Goal: Task Accomplishment & Management: Manage account settings

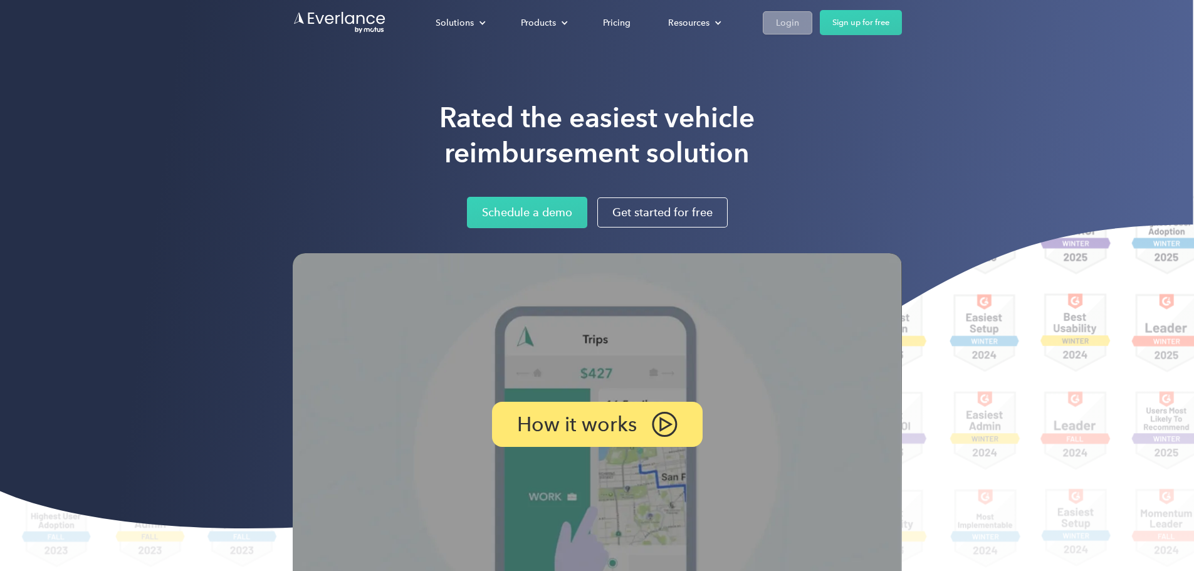
click at [799, 20] on div "Login" at bounding box center [787, 23] width 23 height 16
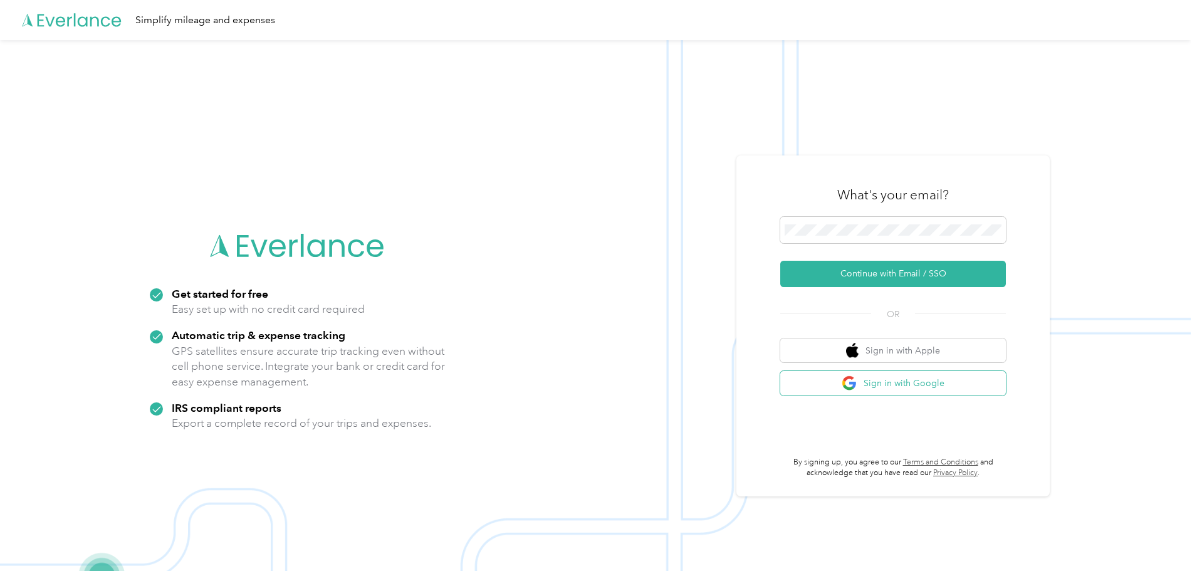
click at [875, 390] on button "Sign in with Google" at bounding box center [893, 383] width 226 height 24
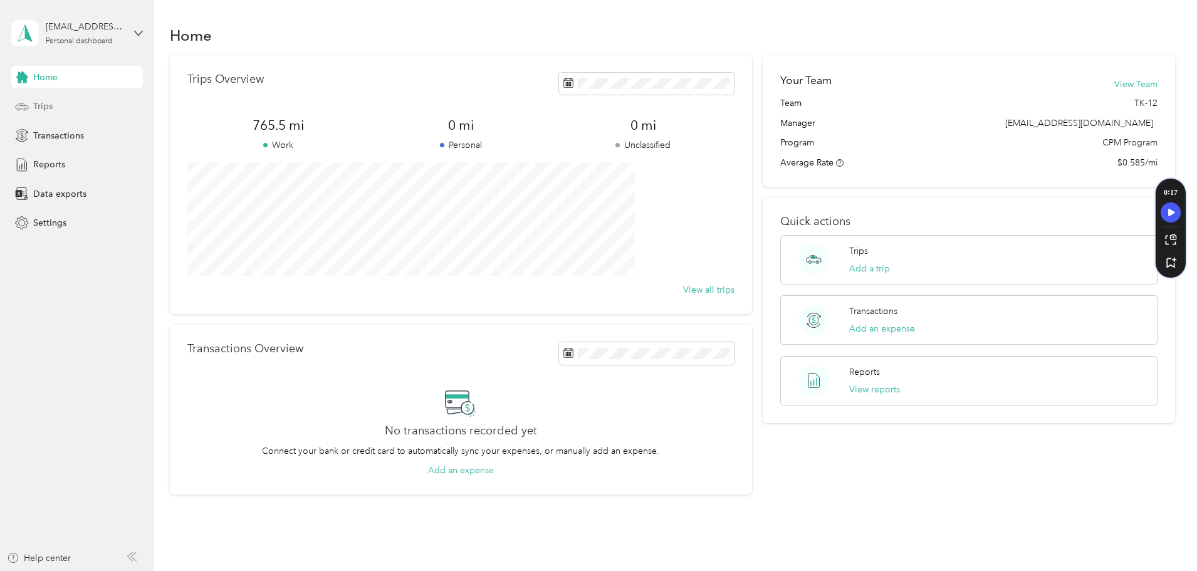
click at [29, 109] on icon at bounding box center [22, 107] width 14 height 14
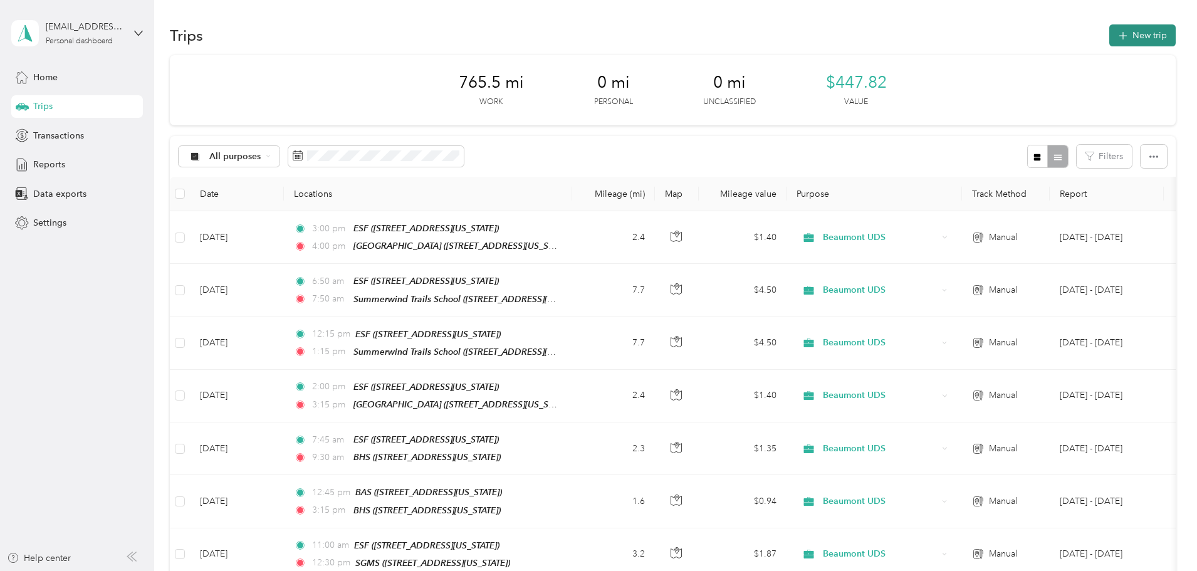
click at [1116, 37] on icon "button" at bounding box center [1123, 36] width 14 height 14
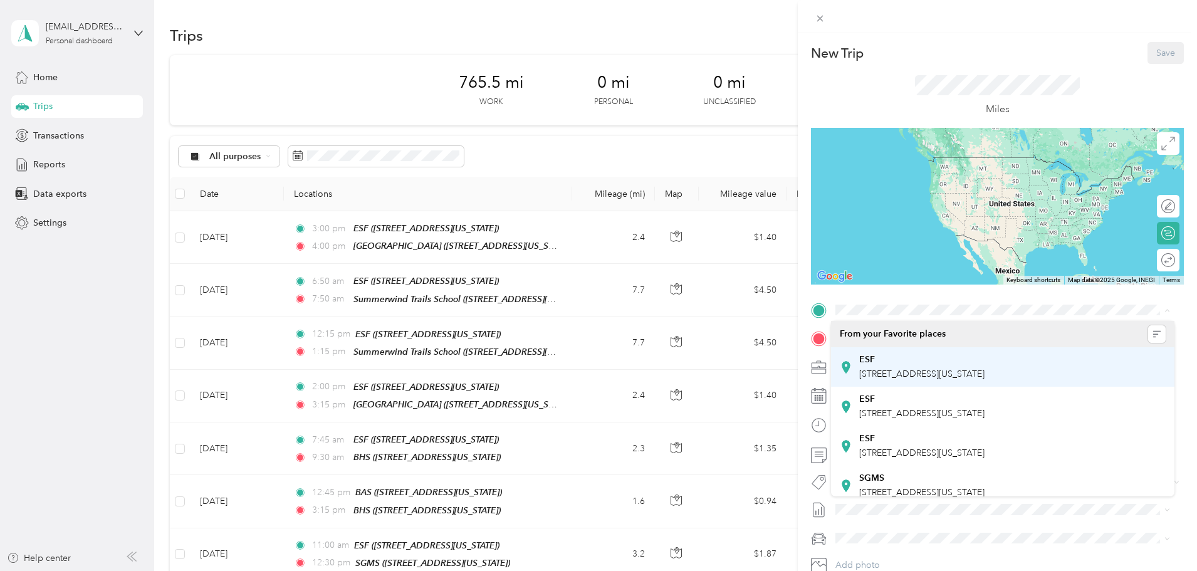
click at [874, 369] on span "[STREET_ADDRESS][US_STATE]" at bounding box center [921, 374] width 125 height 11
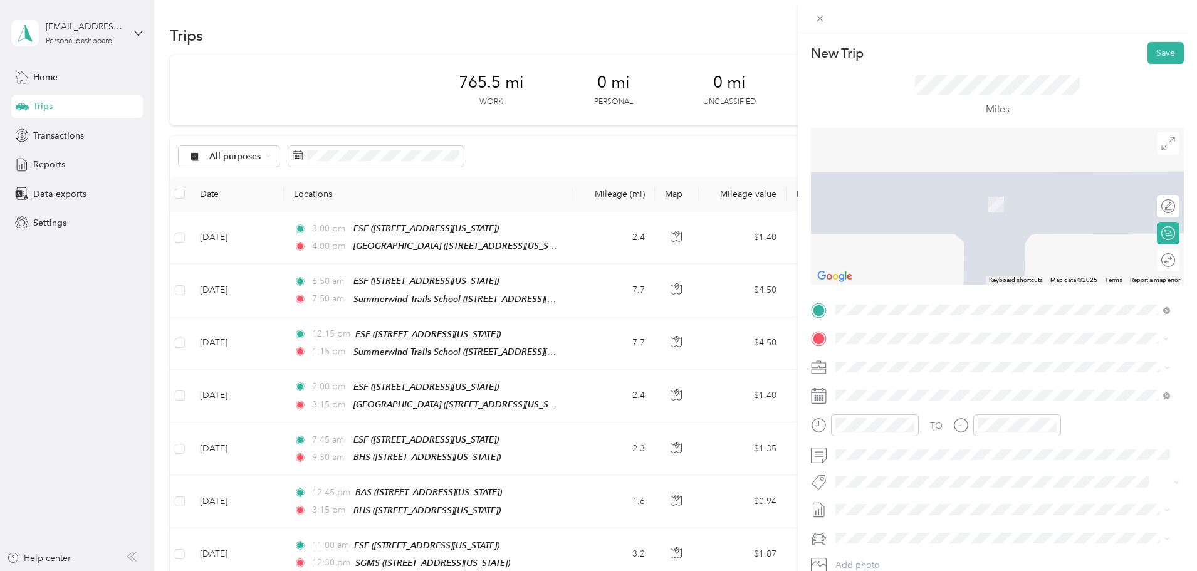
click at [921, 401] on span "[STREET_ADDRESS][US_STATE]" at bounding box center [921, 402] width 125 height 11
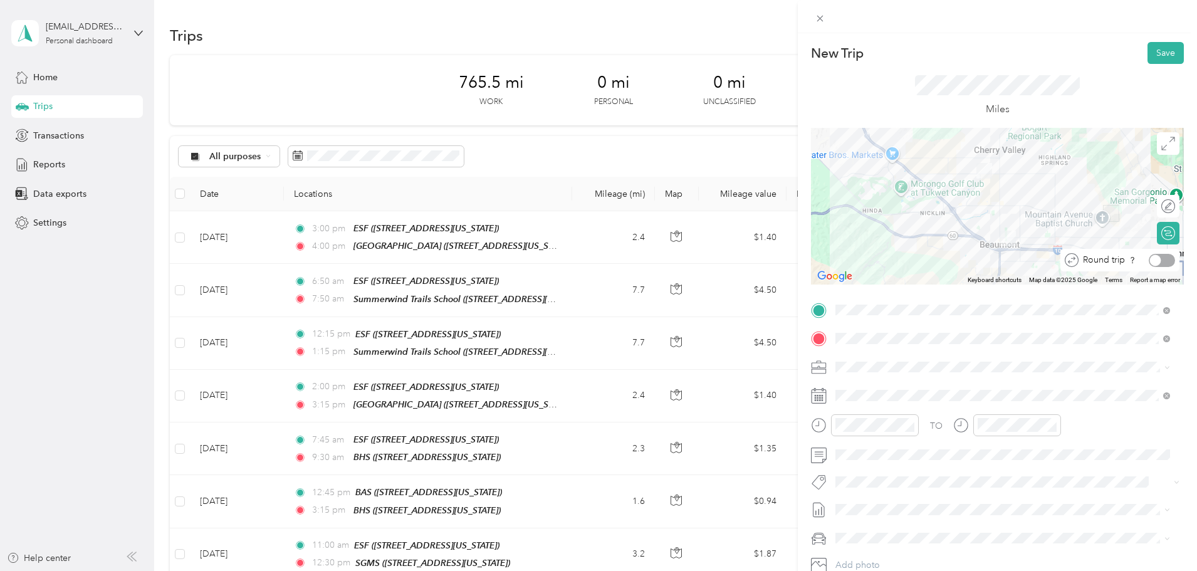
click at [1150, 259] on div at bounding box center [1155, 259] width 11 height 11
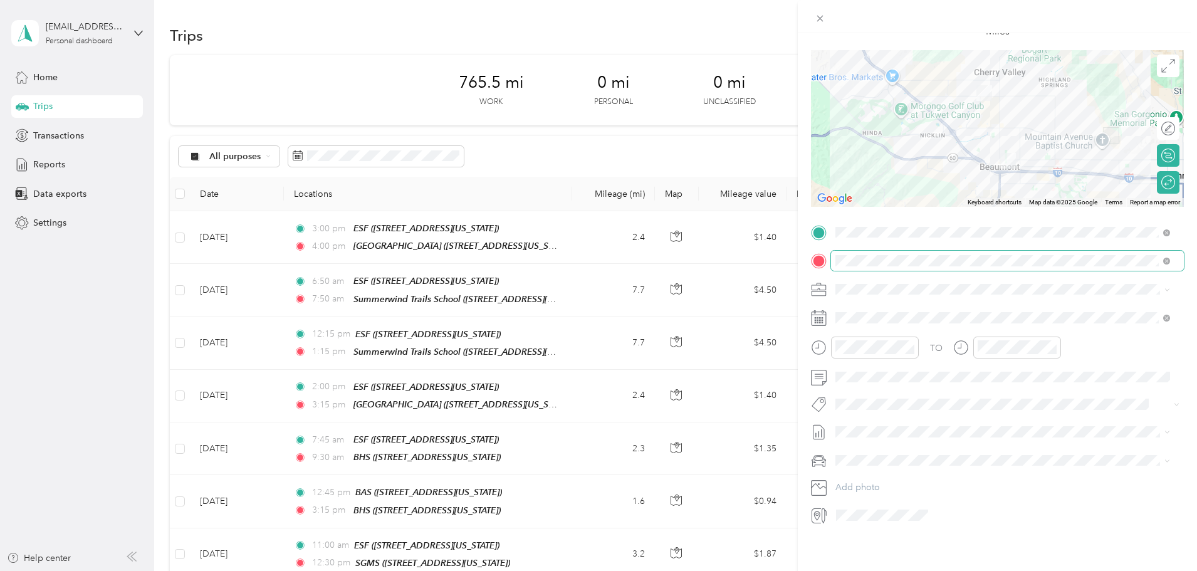
scroll to position [87, 0]
click at [868, 345] on div at bounding box center [875, 348] width 88 height 22
click at [851, 471] on div "10" at bounding box center [849, 466] width 30 height 18
click at [888, 437] on div "30" at bounding box center [884, 436] width 30 height 18
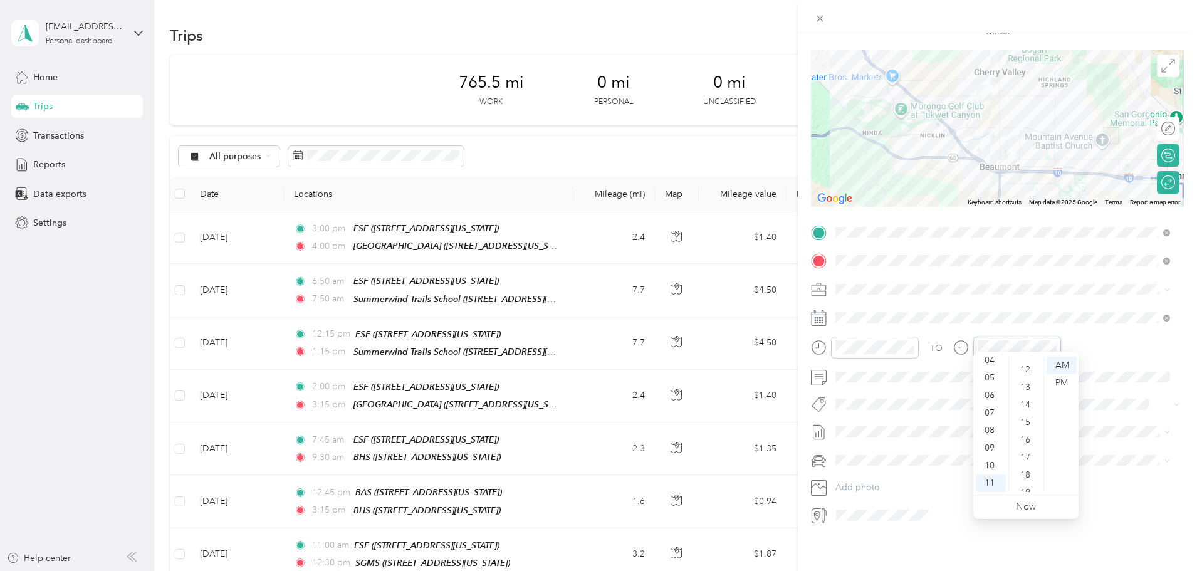
scroll to position [206, 0]
click at [1029, 427] on div "15" at bounding box center [1027, 423] width 30 height 18
click at [1103, 367] on span at bounding box center [1007, 377] width 353 height 20
click at [1014, 524] on div "New Trip Save This trip cannot be edited because it is either under review, app…" at bounding box center [997, 318] width 399 height 571
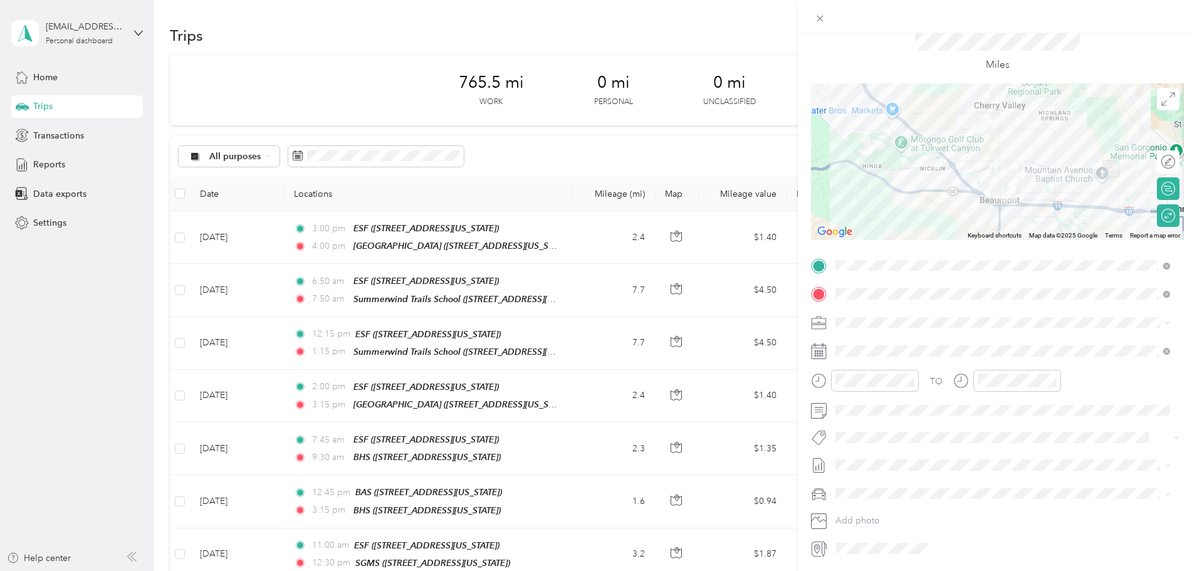
scroll to position [0, 0]
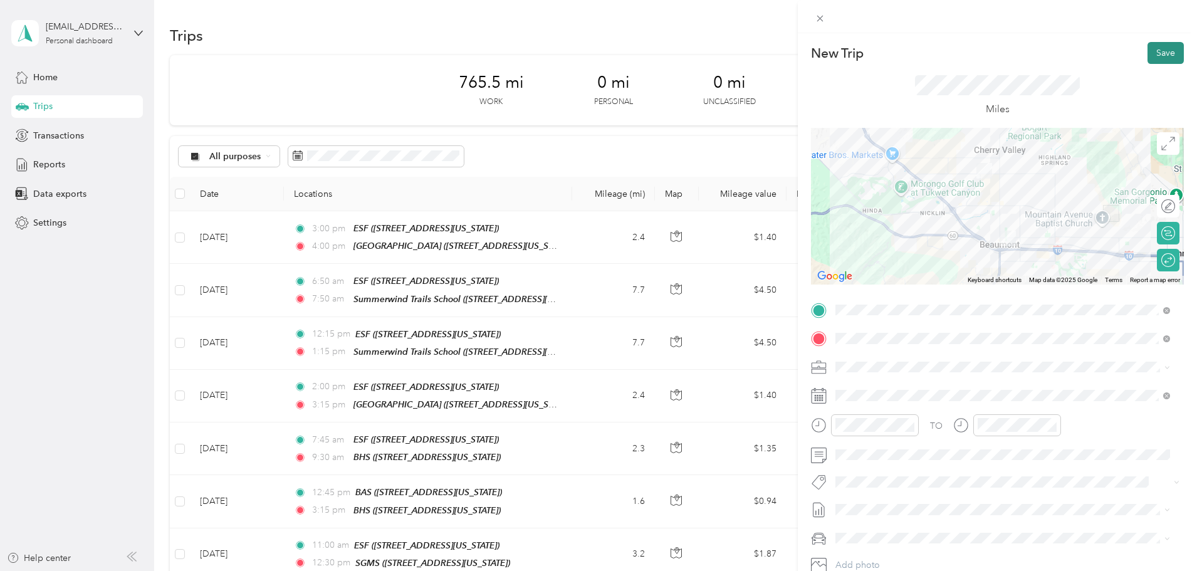
click at [1149, 46] on button "Save" at bounding box center [1166, 53] width 36 height 22
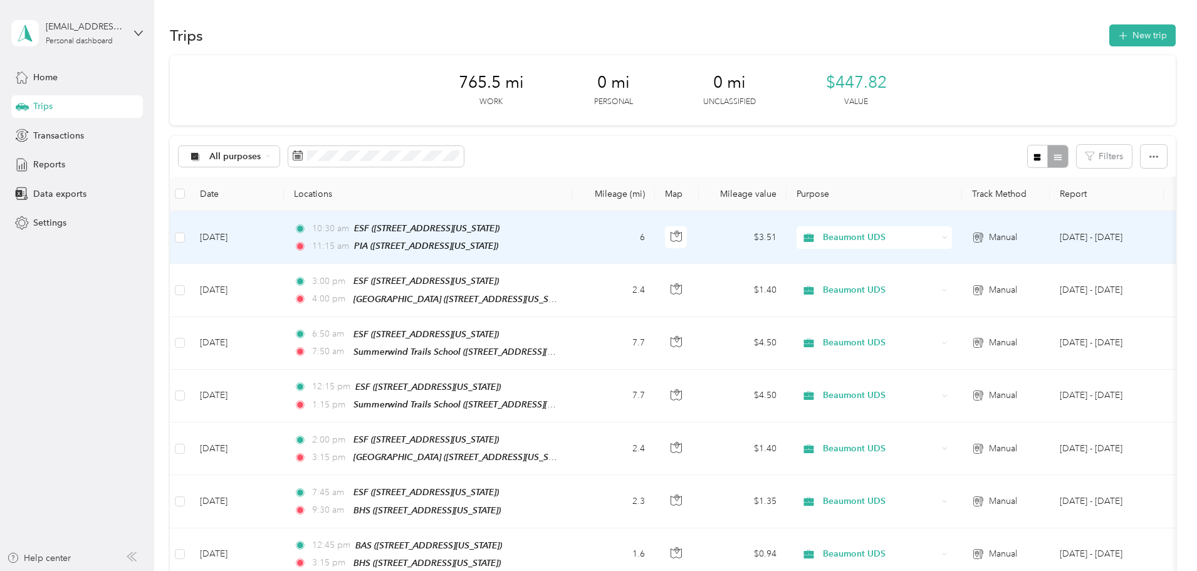
click at [938, 234] on span "Beaumont UDS" at bounding box center [880, 238] width 115 height 14
click at [500, 234] on div "ESF ([STREET_ADDRESS][US_STATE])" at bounding box center [426, 228] width 145 height 14
click at [283, 237] on td "[DATE]" at bounding box center [237, 237] width 94 height 53
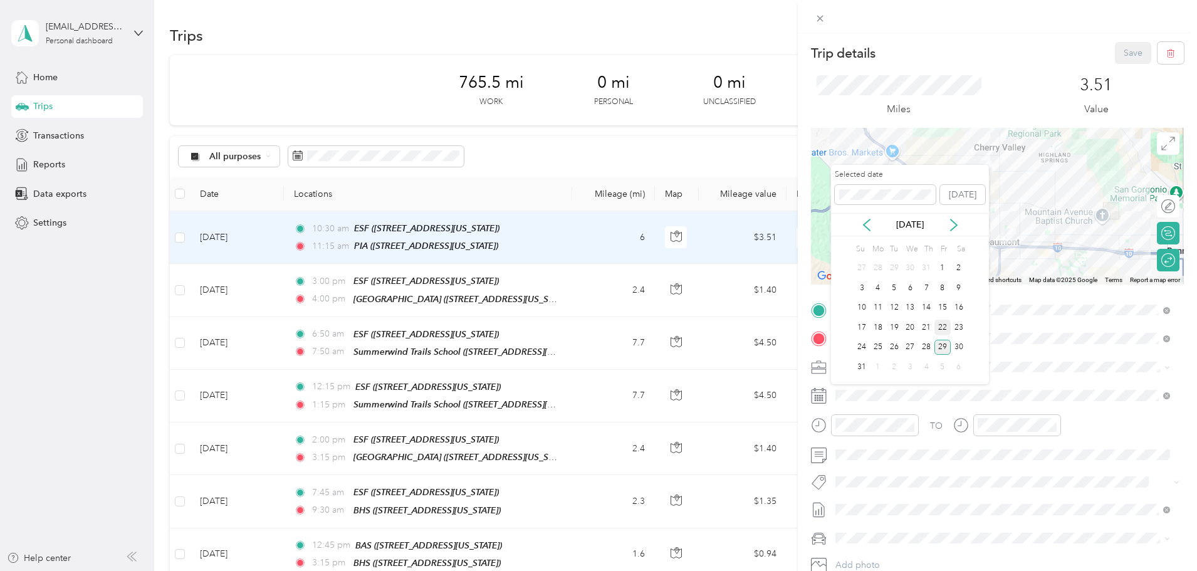
click at [946, 329] on div "22" at bounding box center [943, 328] width 16 height 16
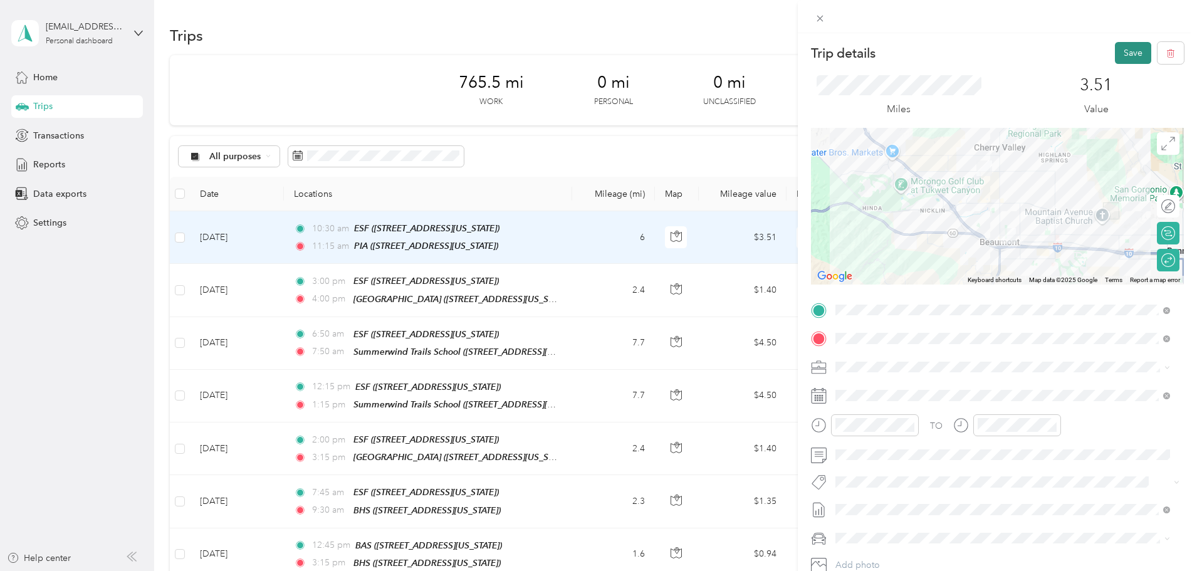
click at [1135, 51] on button "Save" at bounding box center [1133, 53] width 36 height 22
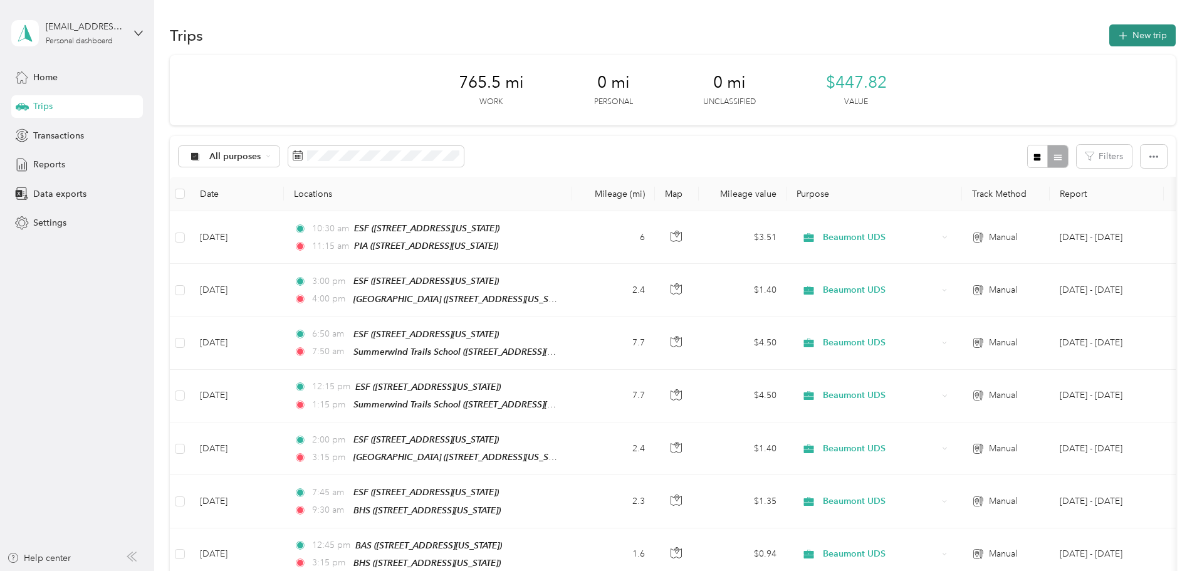
click at [1109, 29] on button "New trip" at bounding box center [1142, 35] width 66 height 22
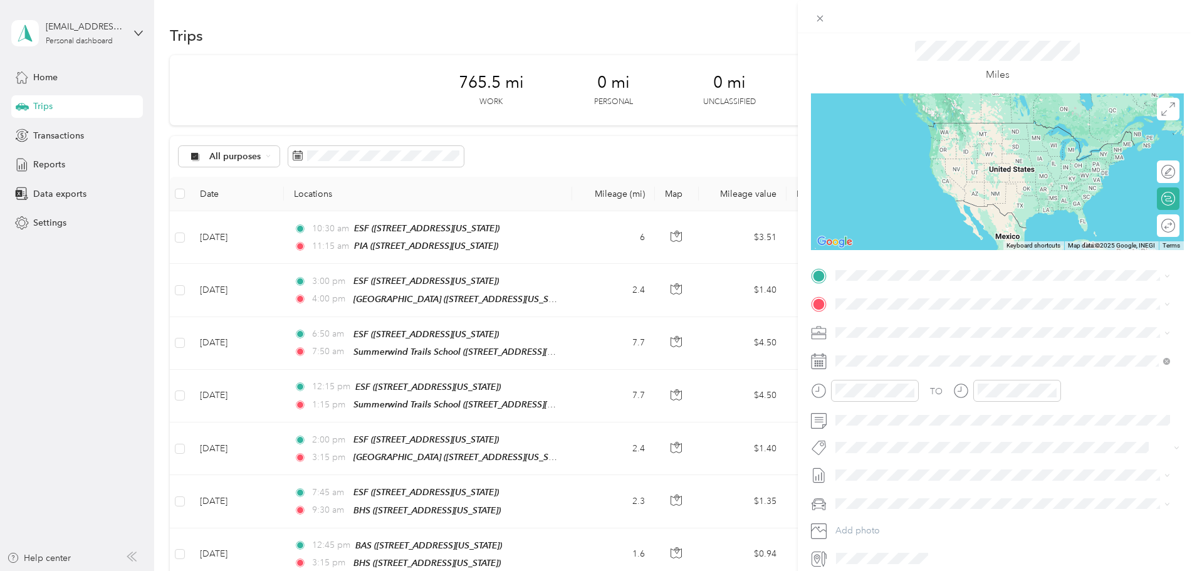
scroll to position [63, 0]
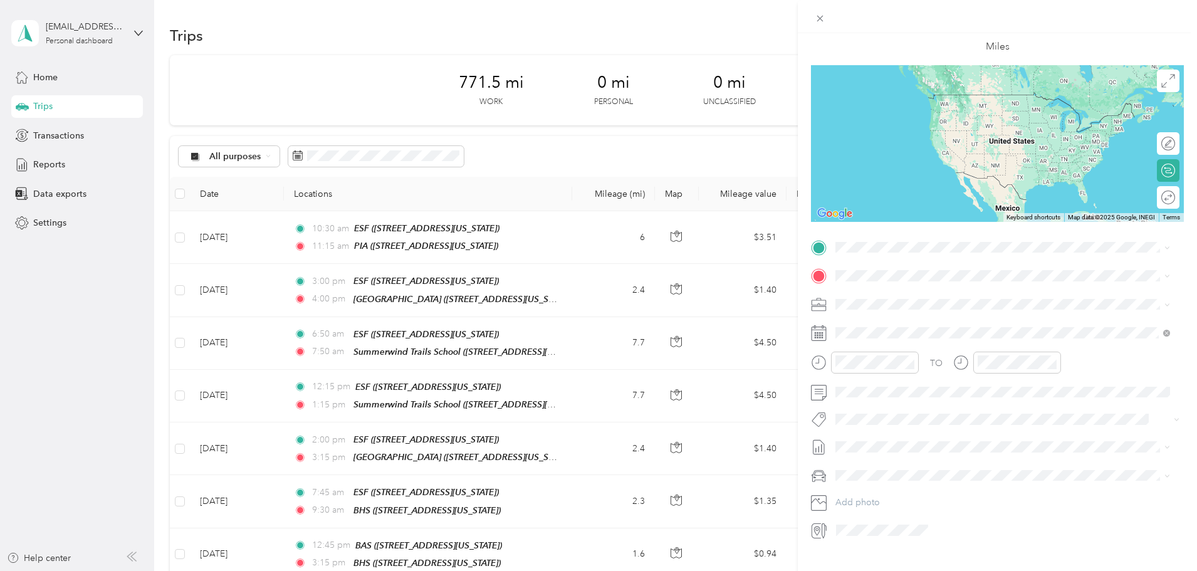
click at [921, 305] on span "[STREET_ADDRESS][US_STATE]" at bounding box center [921, 307] width 125 height 11
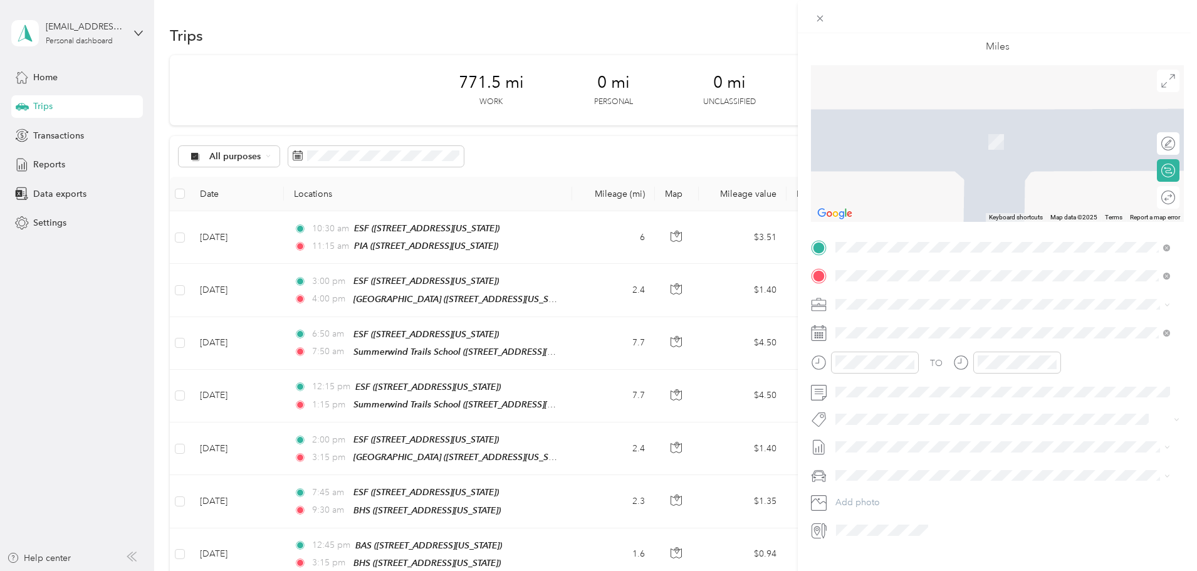
click at [919, 345] on li "PIA [STREET_ADDRESS][US_STATE]" at bounding box center [1002, 332] width 343 height 39
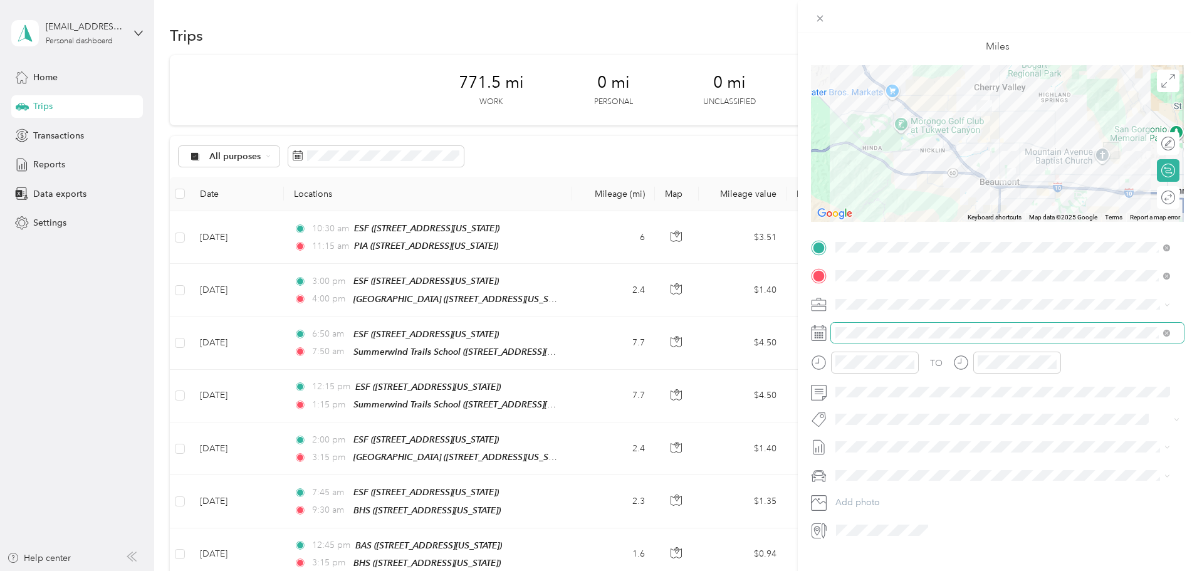
click at [893, 342] on span at bounding box center [1007, 333] width 353 height 20
click at [876, 532] on div "25" at bounding box center [878, 526] width 16 height 16
click at [846, 450] on div "03" at bounding box center [849, 443] width 30 height 18
click at [884, 392] on div "00" at bounding box center [884, 390] width 30 height 18
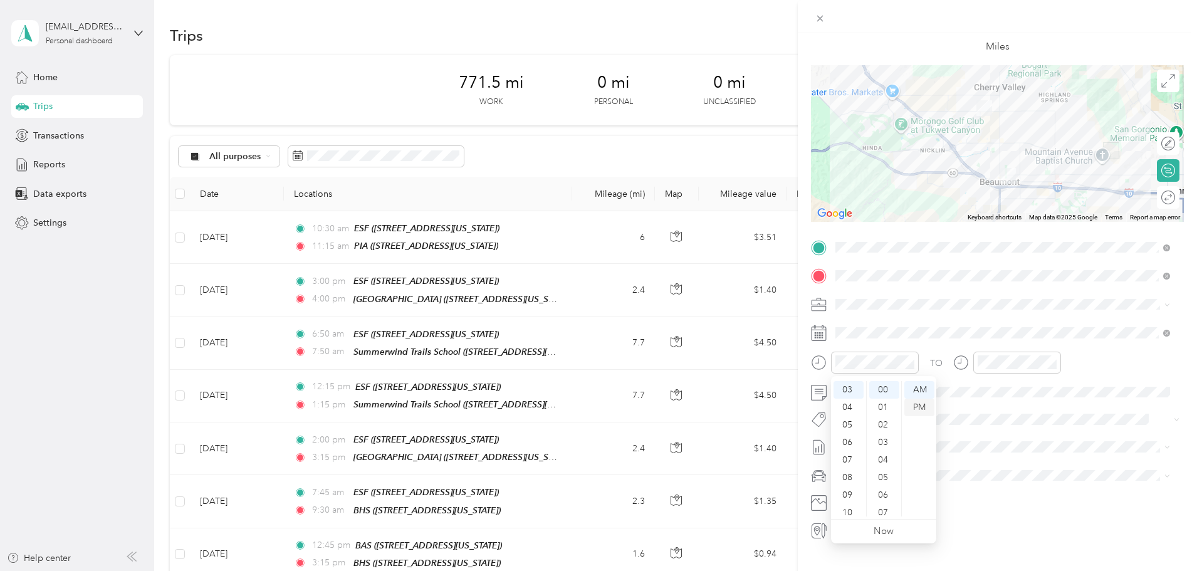
click at [915, 412] on div "PM" at bounding box center [919, 408] width 30 height 18
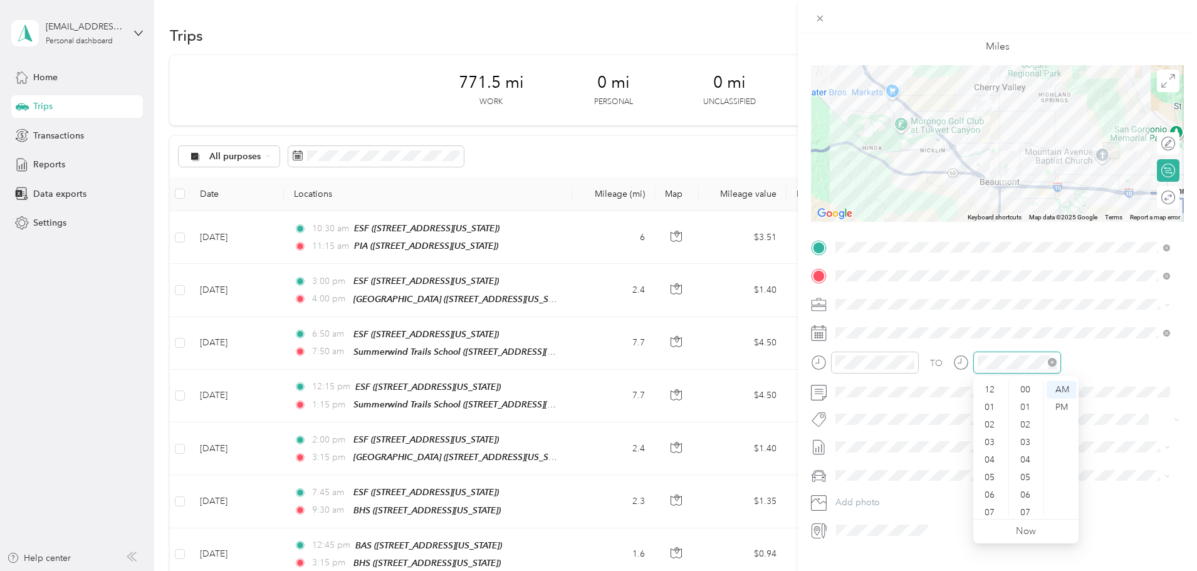
scroll to position [75, 0]
click at [990, 389] on div "04" at bounding box center [991, 385] width 30 height 18
click at [1027, 439] on div "16" at bounding box center [1027, 448] width 30 height 18
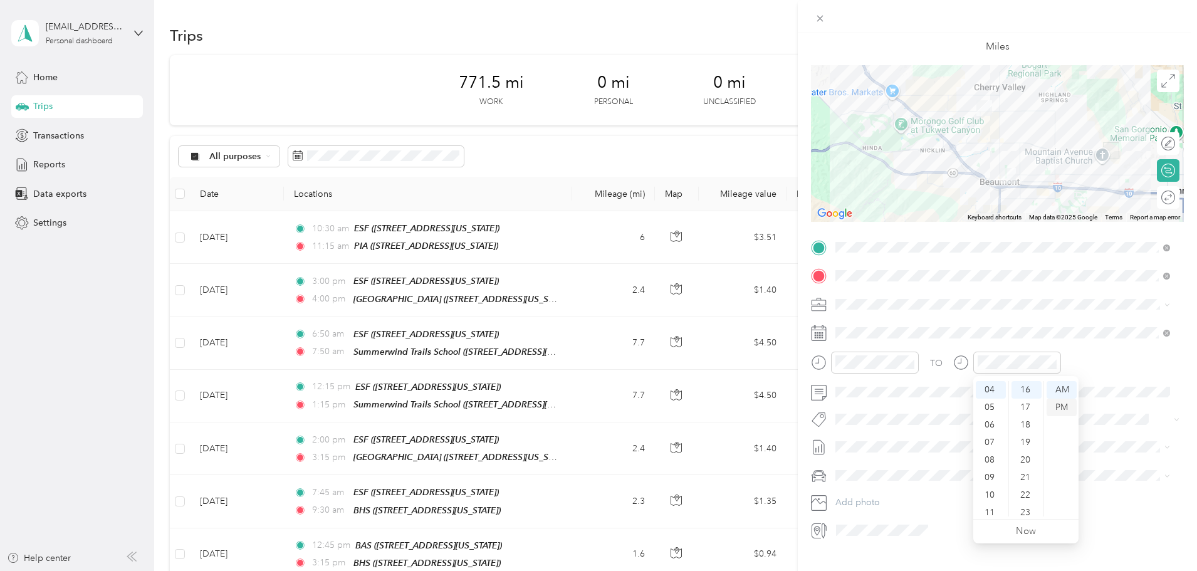
click at [1062, 409] on div "PM" at bounding box center [1062, 408] width 30 height 18
click at [1027, 437] on div "15" at bounding box center [1027, 435] width 30 height 18
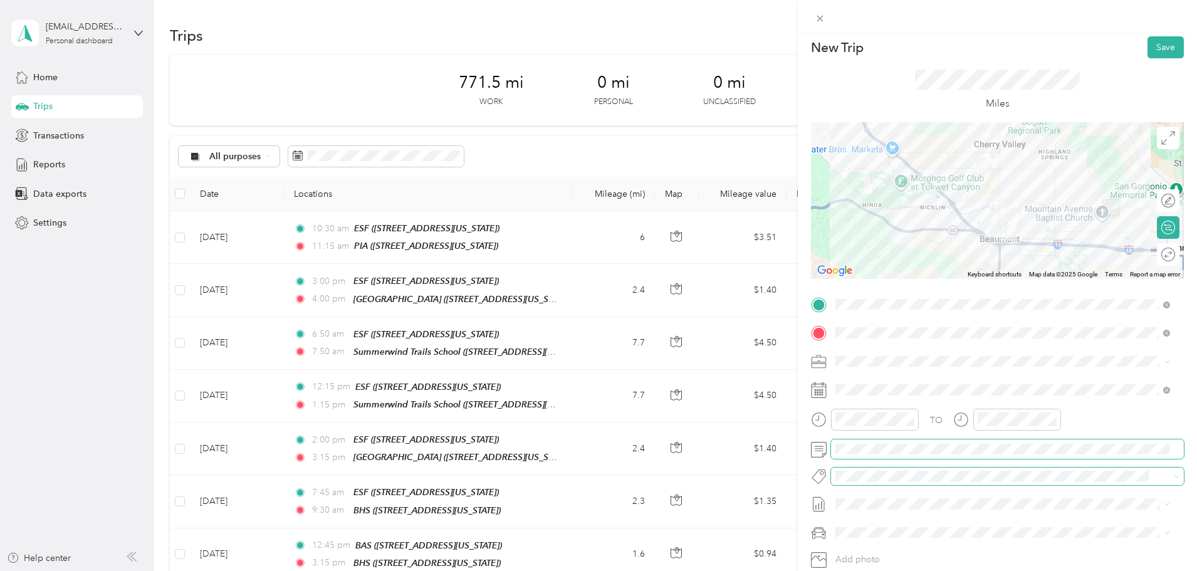
scroll to position [0, 0]
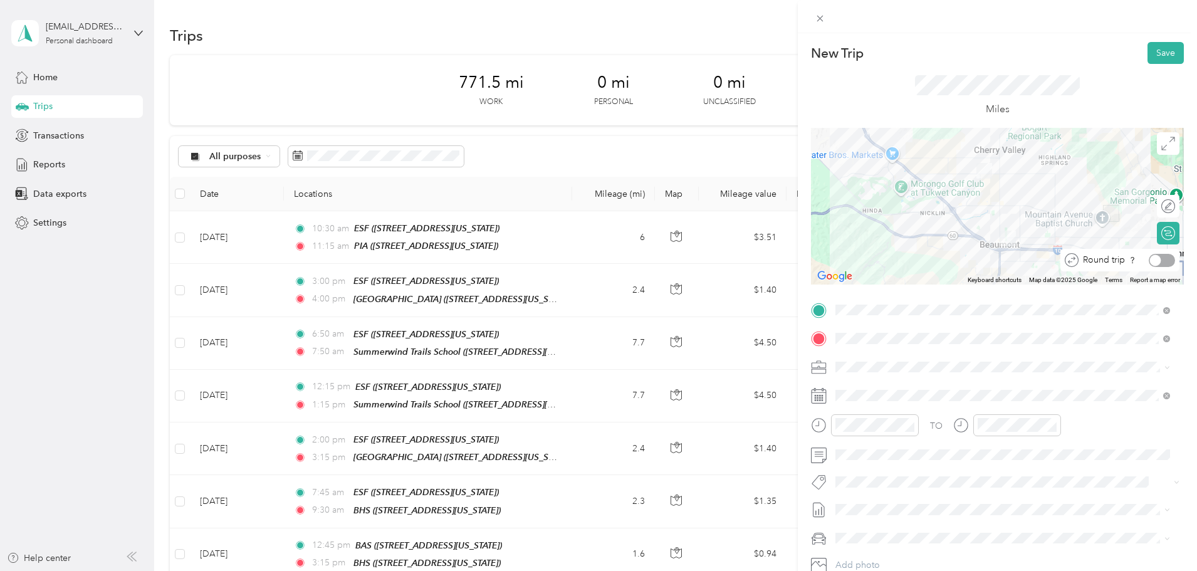
click at [1155, 260] on div at bounding box center [1162, 260] width 26 height 13
click at [1148, 60] on button "Save" at bounding box center [1166, 53] width 36 height 22
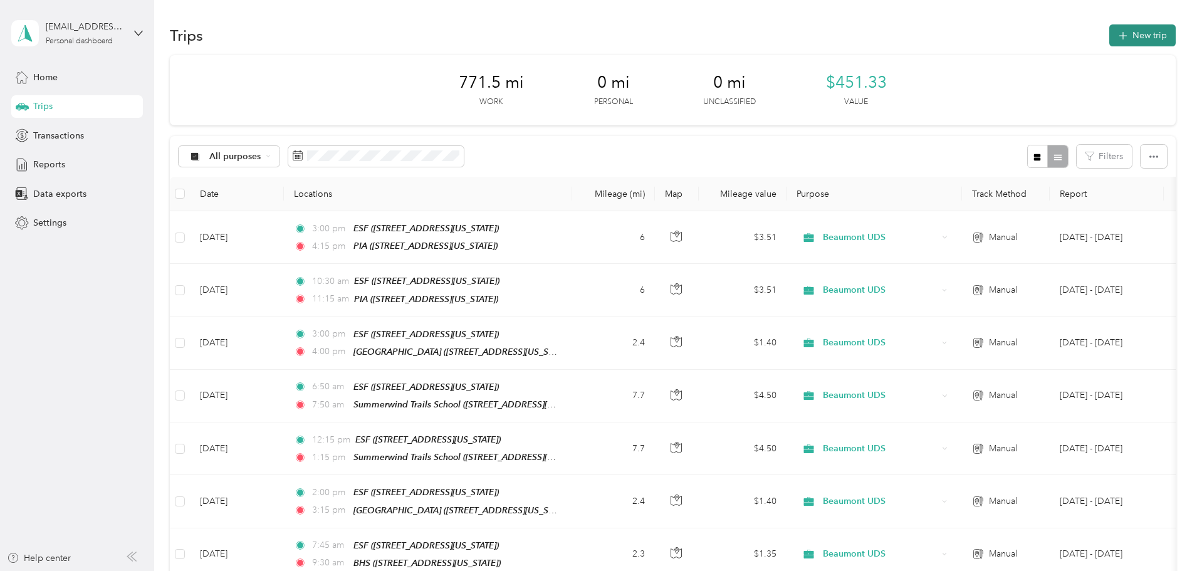
click at [1109, 34] on button "New trip" at bounding box center [1142, 35] width 66 height 22
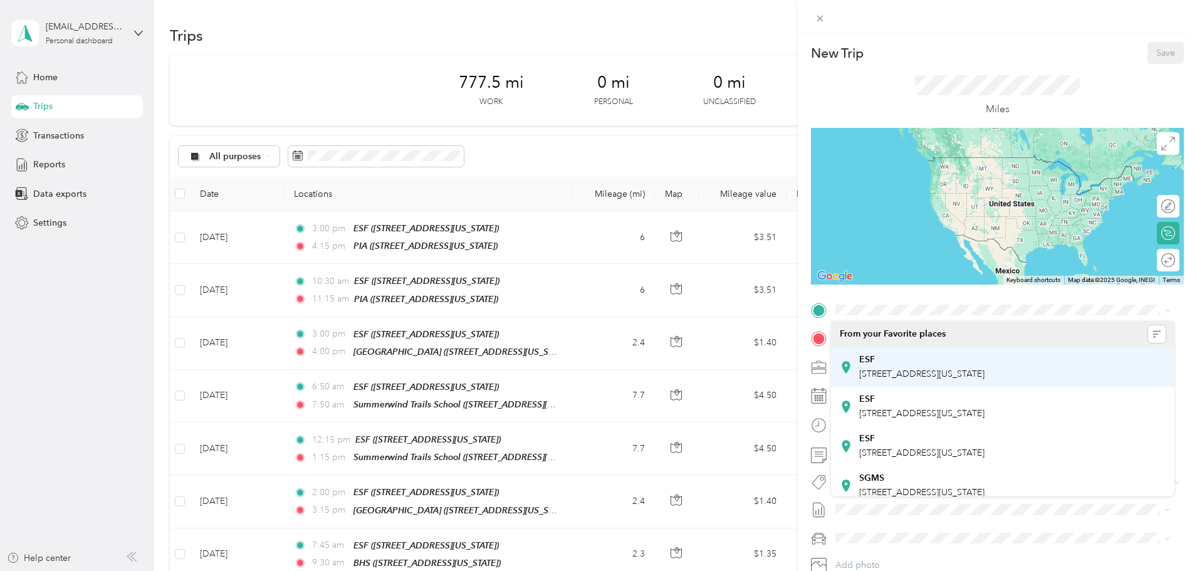
click at [905, 354] on div "ESF" at bounding box center [921, 359] width 125 height 11
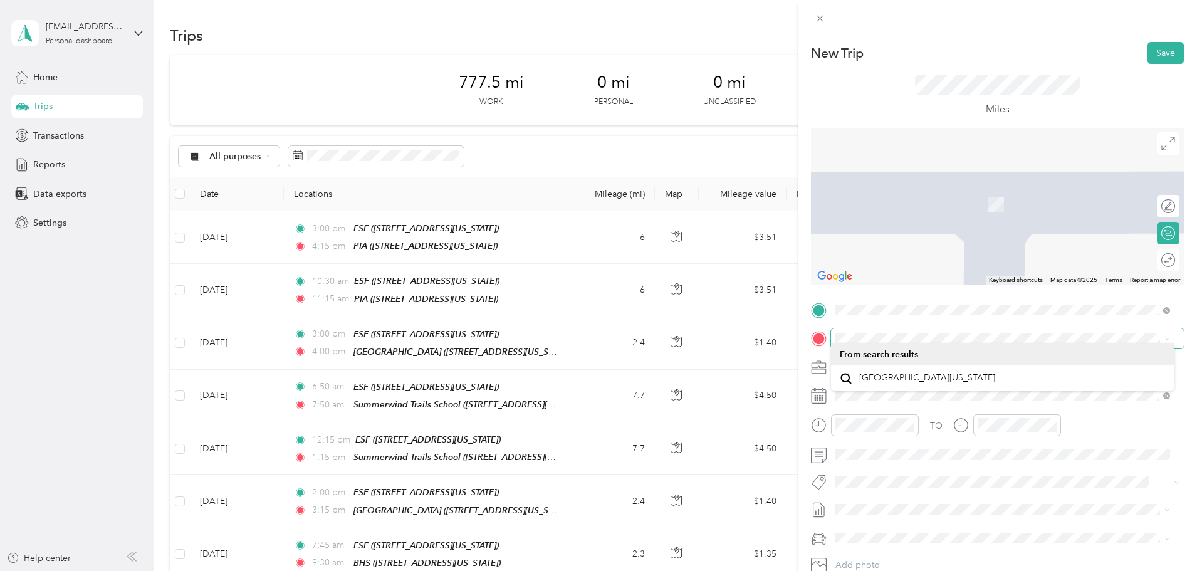
drag, startPoint x: 1014, startPoint y: 347, endPoint x: 846, endPoint y: 332, distance: 168.6
click at [846, 332] on span at bounding box center [1007, 338] width 353 height 20
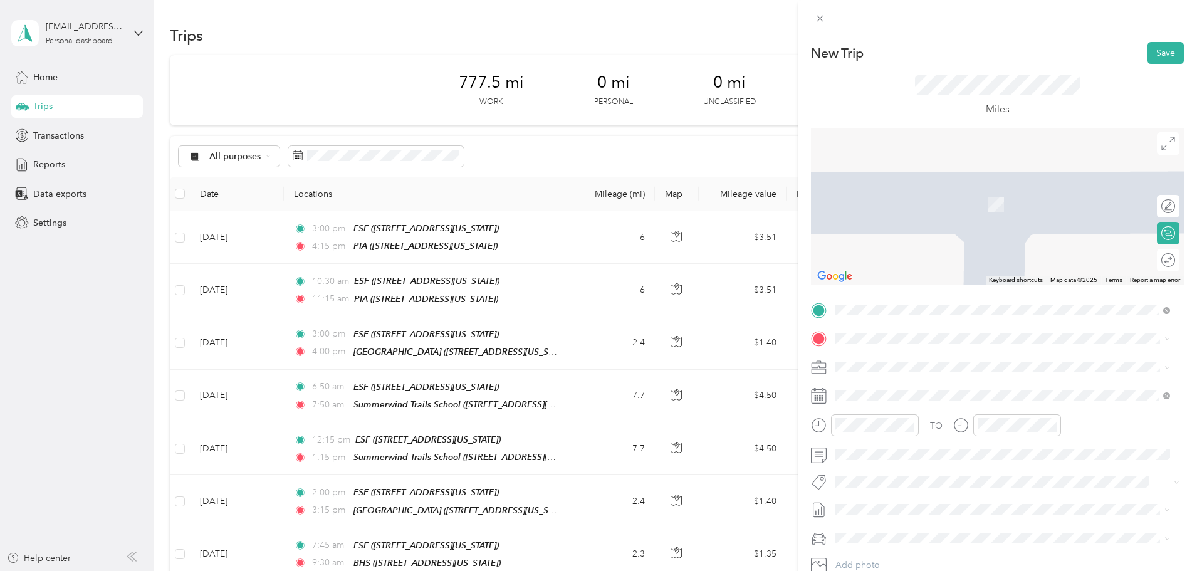
click at [985, 398] on span "[STREET_ADDRESS][US_STATE]" at bounding box center [921, 401] width 125 height 11
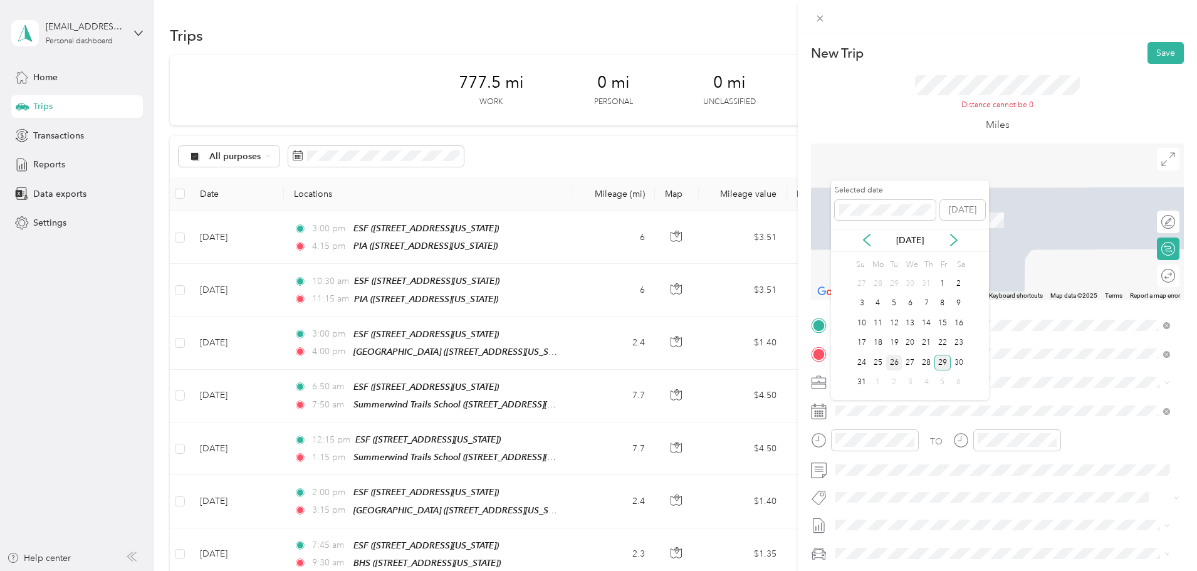
click at [893, 369] on div "26" at bounding box center [894, 363] width 16 height 16
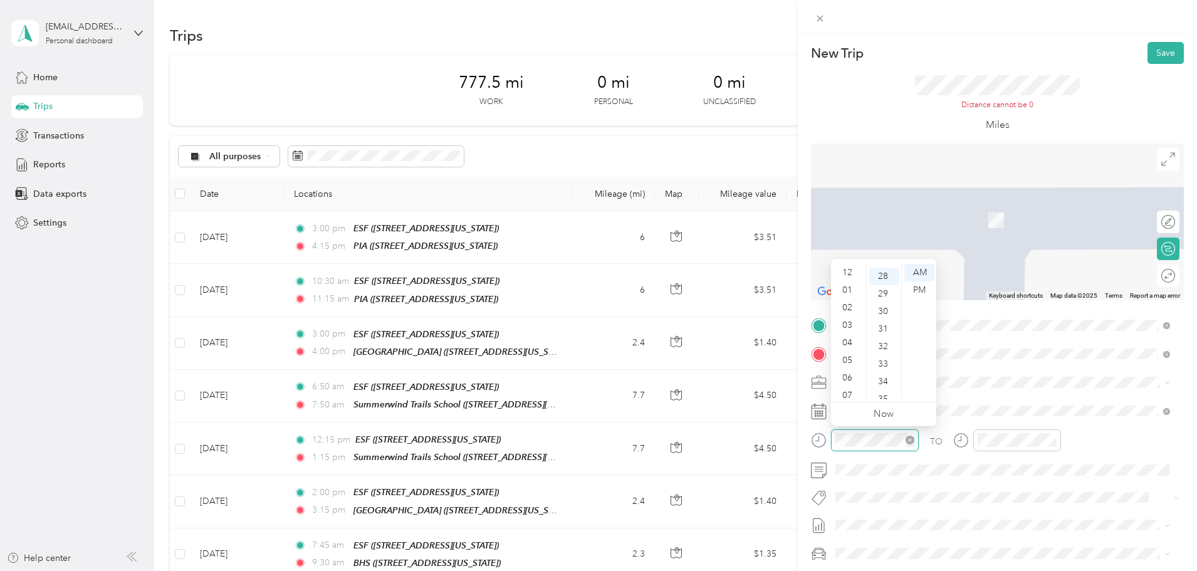
scroll to position [75, 0]
click at [848, 321] on div "07" at bounding box center [849, 321] width 30 height 18
click at [880, 307] on div "30" at bounding box center [884, 308] width 30 height 18
click at [1002, 432] on div at bounding box center [1017, 440] width 88 height 22
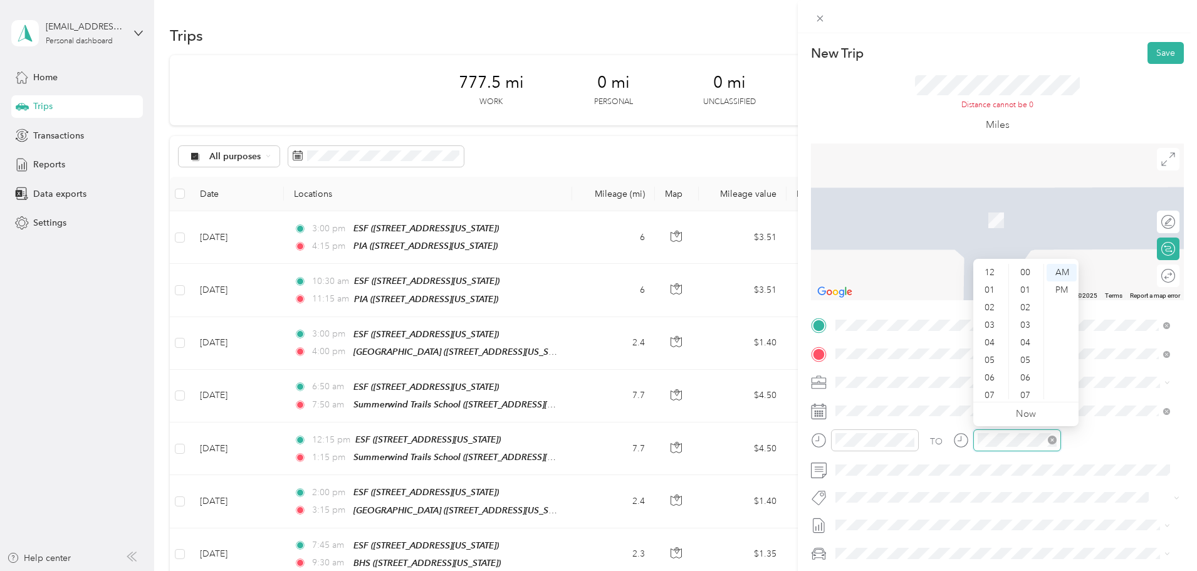
scroll to position [75, 0]
click at [994, 339] on div "08" at bounding box center [991, 338] width 30 height 18
click at [1029, 306] on div "30" at bounding box center [1027, 308] width 30 height 18
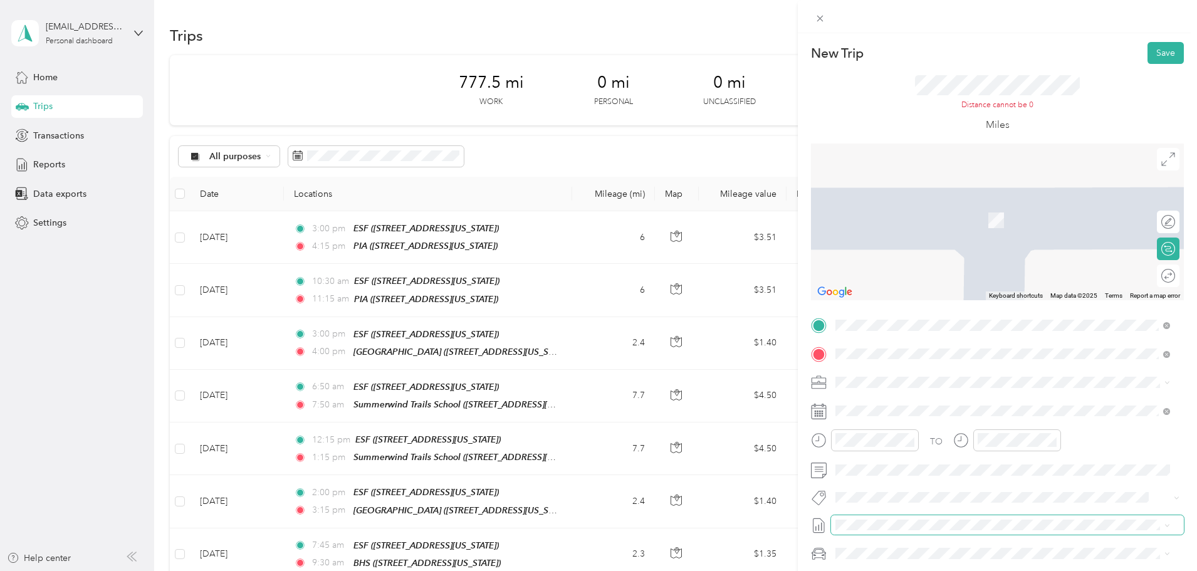
click at [966, 515] on span at bounding box center [1007, 525] width 353 height 20
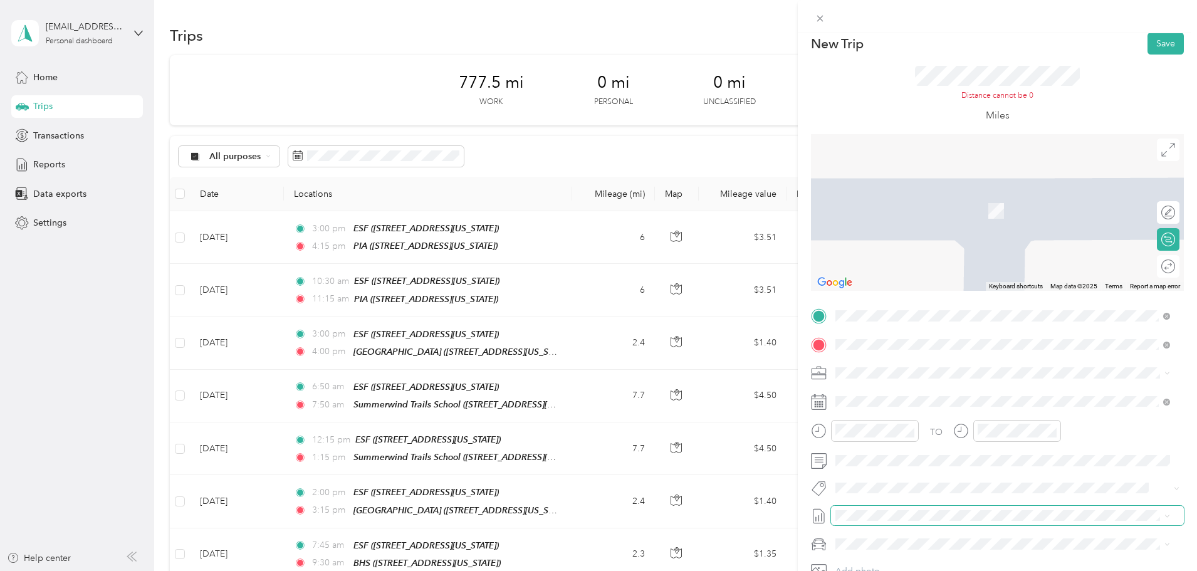
scroll to position [0, 0]
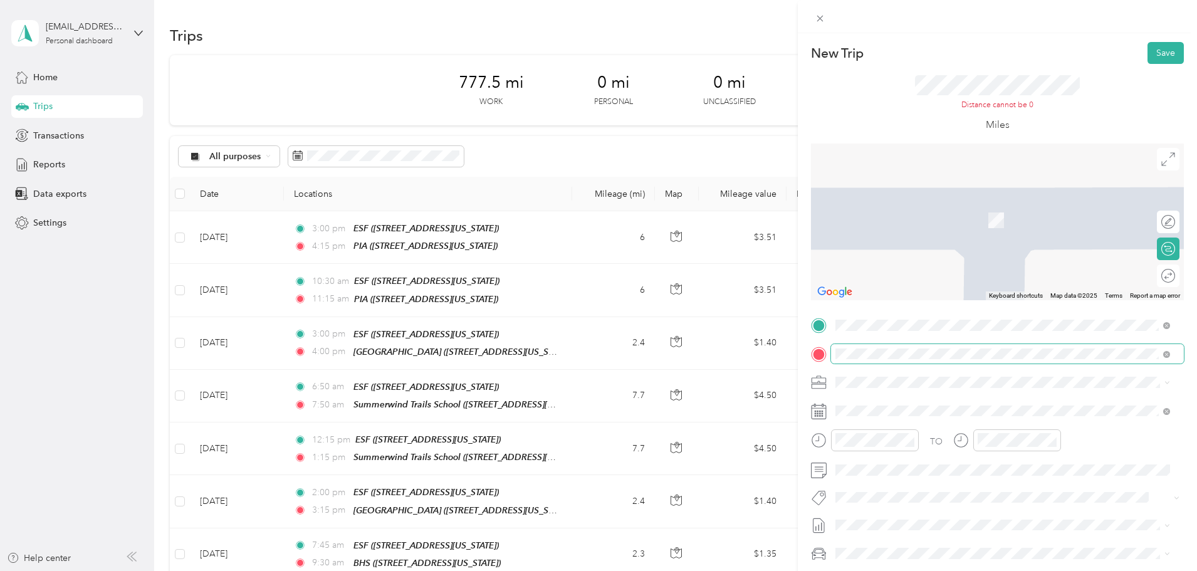
click at [1044, 346] on span at bounding box center [1007, 354] width 353 height 20
click at [1048, 345] on span at bounding box center [1007, 354] width 353 height 20
click at [866, 408] on div "THE [STREET_ADDRESS][US_STATE]" at bounding box center [921, 411] width 125 height 26
click at [985, 424] on span "[STREET_ADDRESS][US_STATE]" at bounding box center [921, 428] width 125 height 11
click at [959, 394] on span "[STREET_ADDRESS][US_STATE]" at bounding box center [921, 399] width 125 height 11
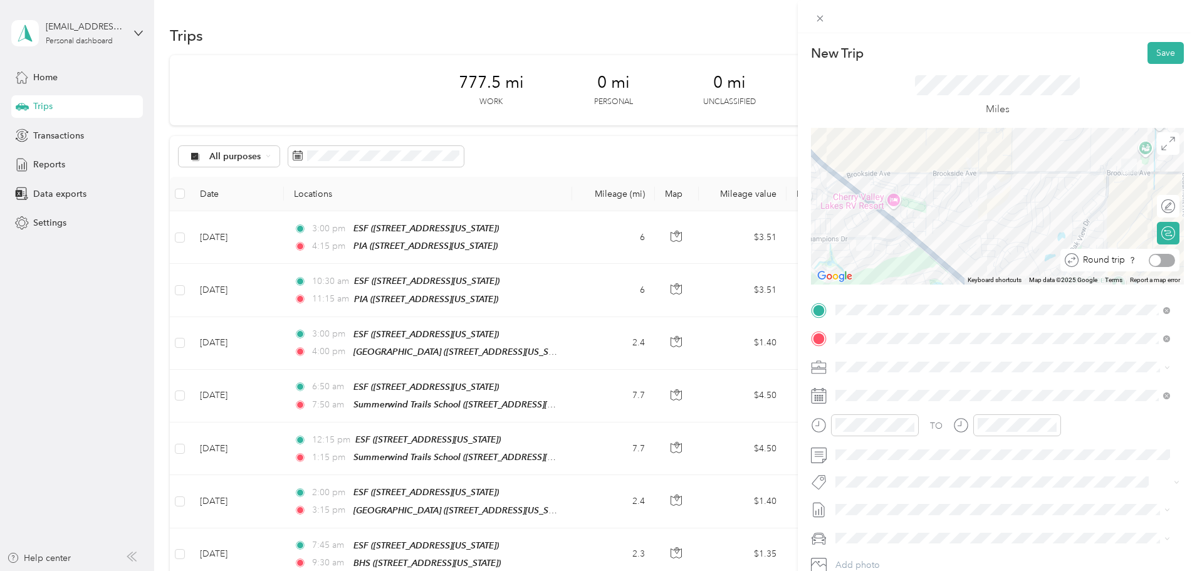
click at [1150, 259] on div at bounding box center [1155, 259] width 11 height 11
click at [1157, 50] on button "Save" at bounding box center [1166, 53] width 36 height 22
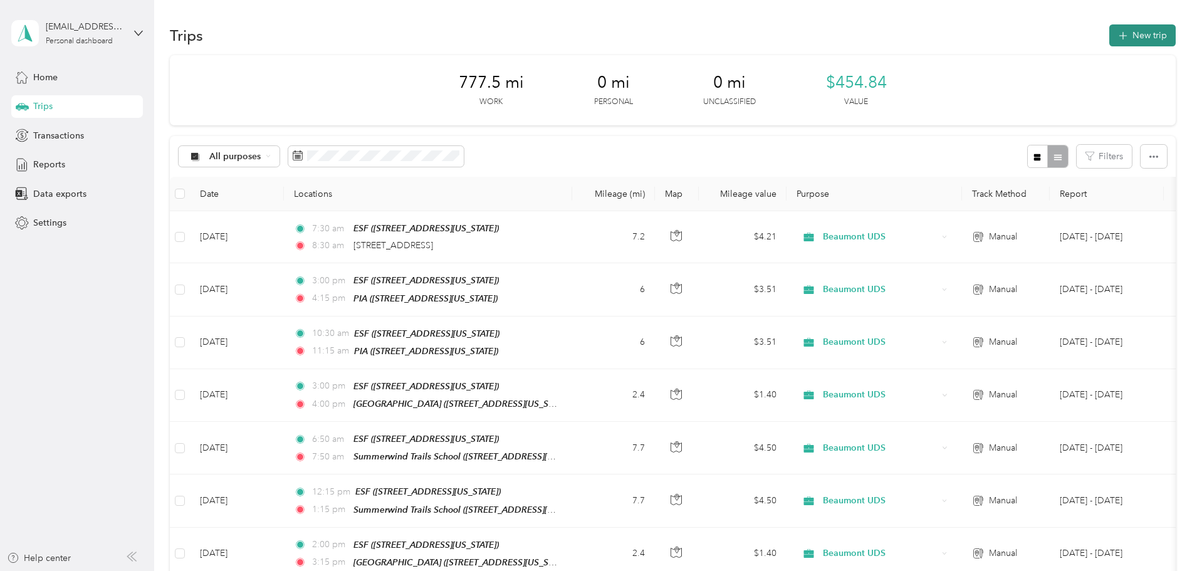
click at [1116, 38] on icon "button" at bounding box center [1123, 36] width 14 height 14
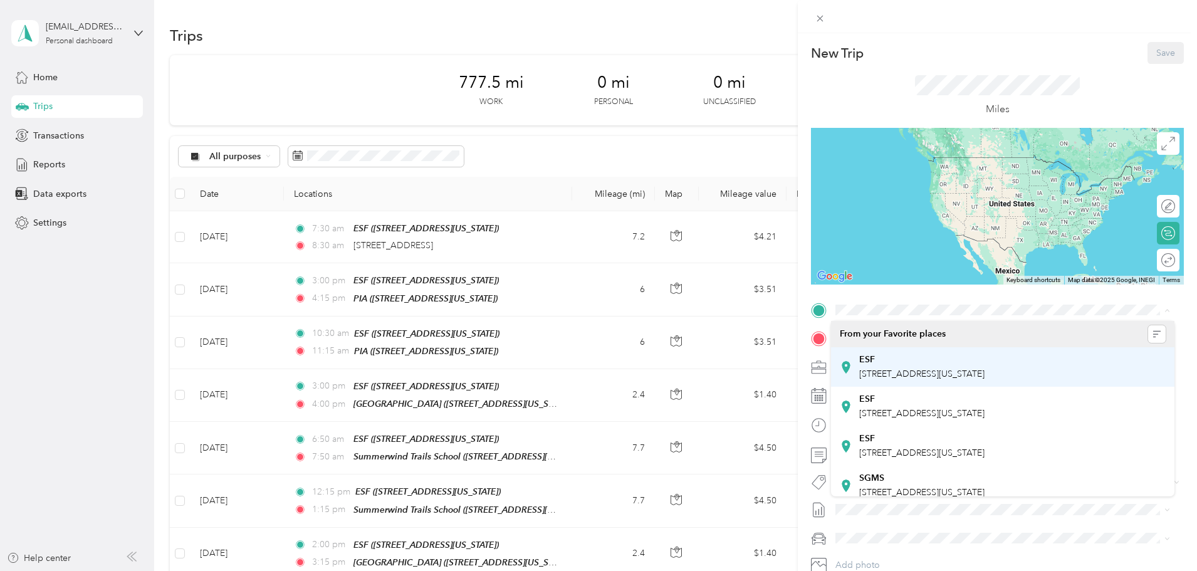
click at [883, 355] on div "ESF" at bounding box center [921, 359] width 125 height 11
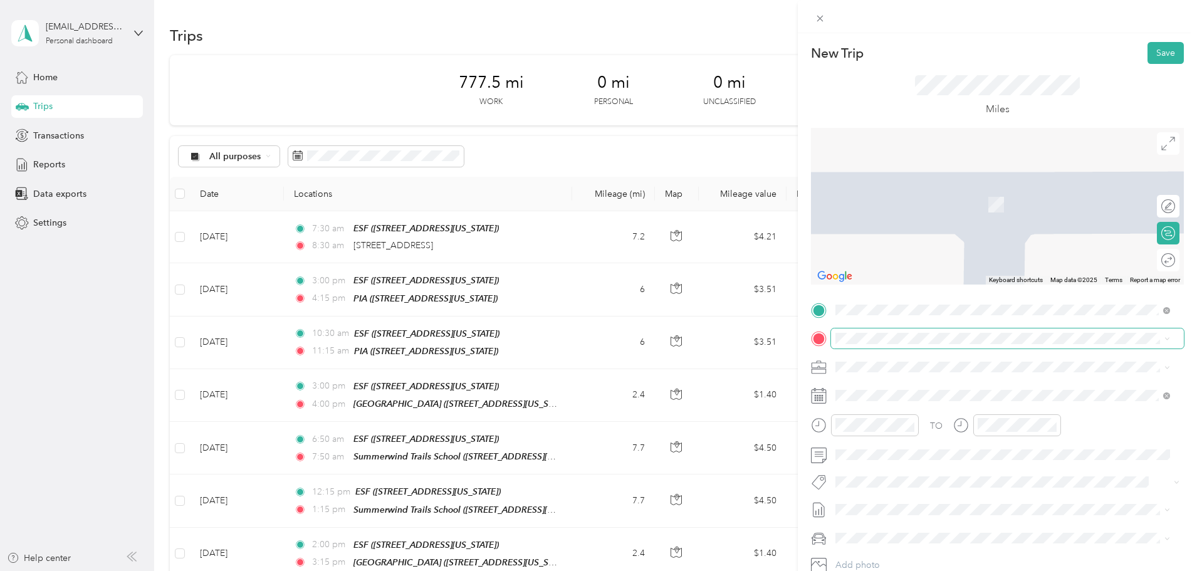
click at [880, 345] on span at bounding box center [1007, 338] width 353 height 20
click at [966, 406] on span "[STREET_ADDRESS][US_STATE]" at bounding box center [921, 402] width 125 height 11
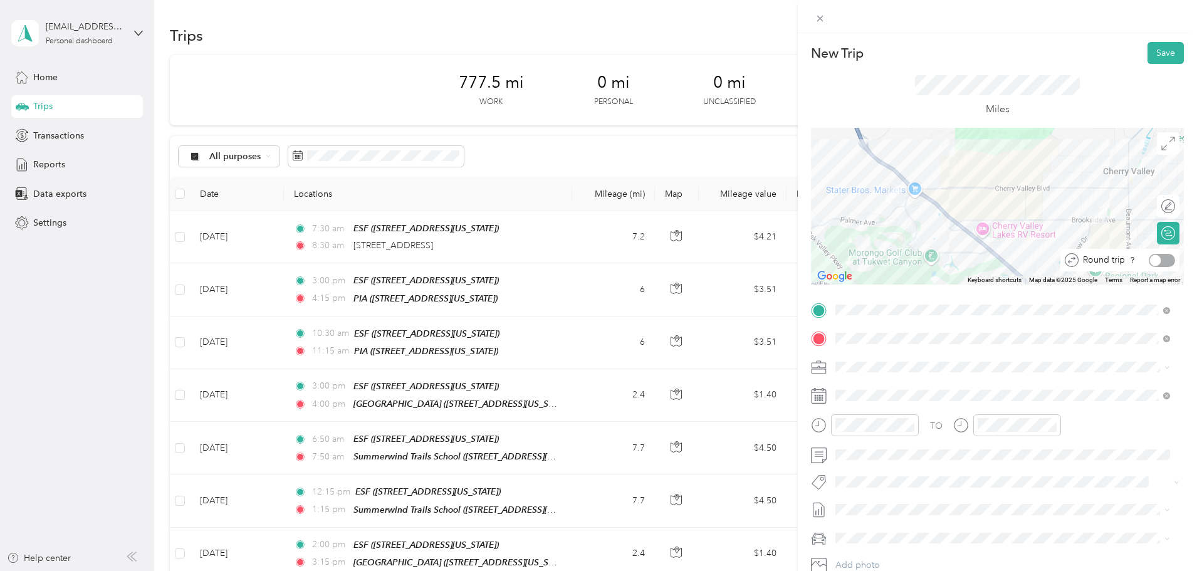
click at [1164, 264] on div at bounding box center [1162, 260] width 26 height 13
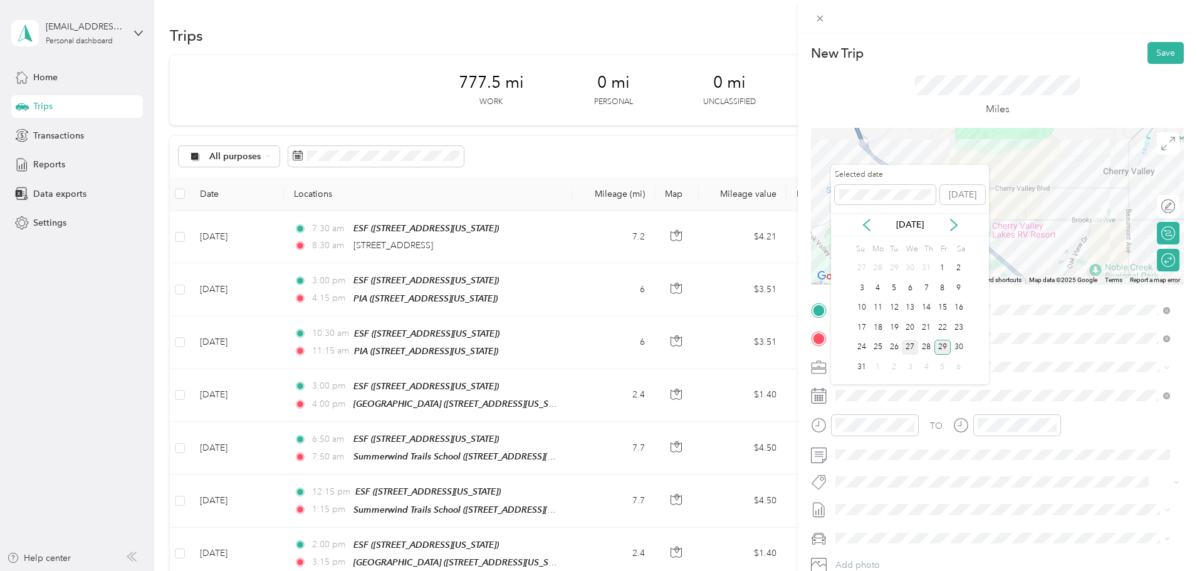
click at [911, 354] on div "27" at bounding box center [910, 348] width 16 height 16
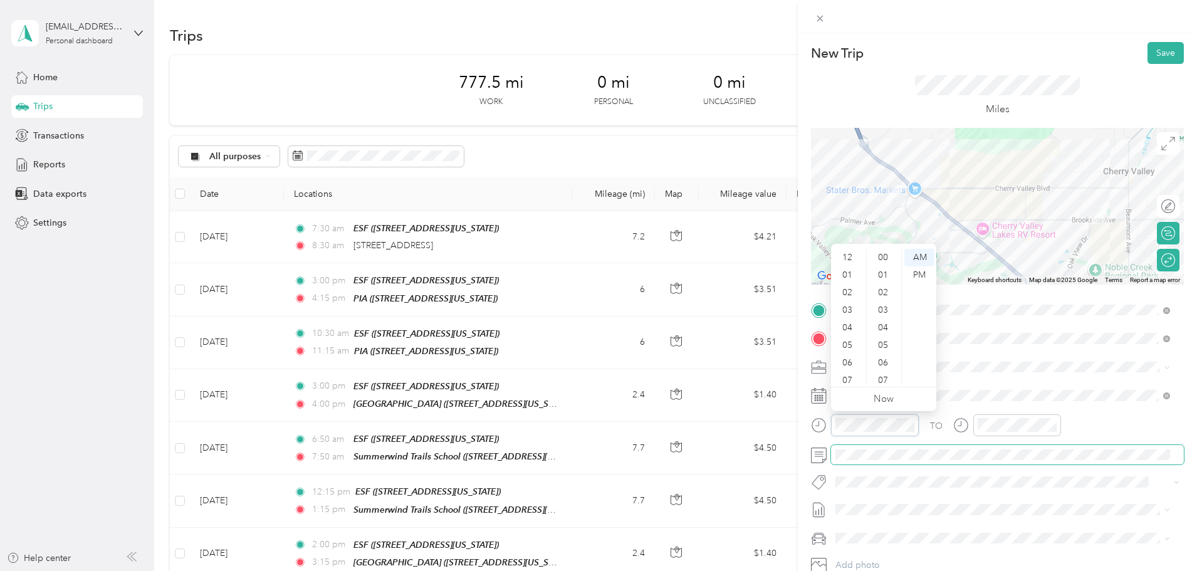
scroll to position [75, 0]
click at [849, 289] on div "06" at bounding box center [849, 288] width 30 height 18
click at [883, 381] on div "45" at bounding box center [884, 378] width 30 height 18
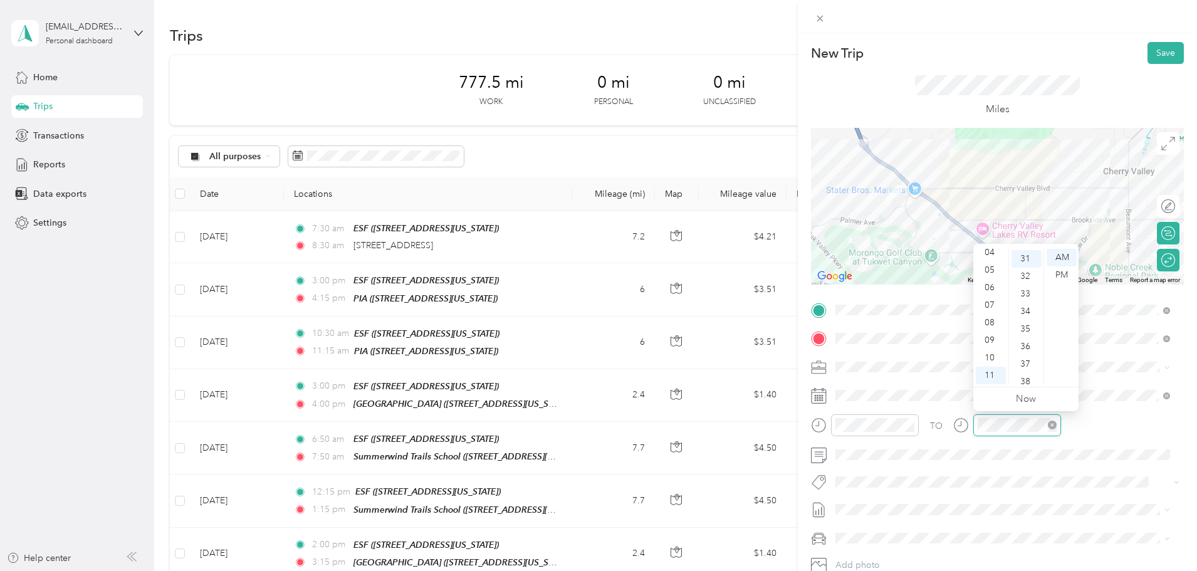
scroll to position [544, 0]
click at [990, 308] on div "07" at bounding box center [991, 305] width 30 height 18
click at [1029, 317] on div "45" at bounding box center [1027, 315] width 30 height 18
click at [1180, 353] on form "New Trip Save This trip cannot be edited because it is either under review, app…" at bounding box center [997, 322] width 399 height 561
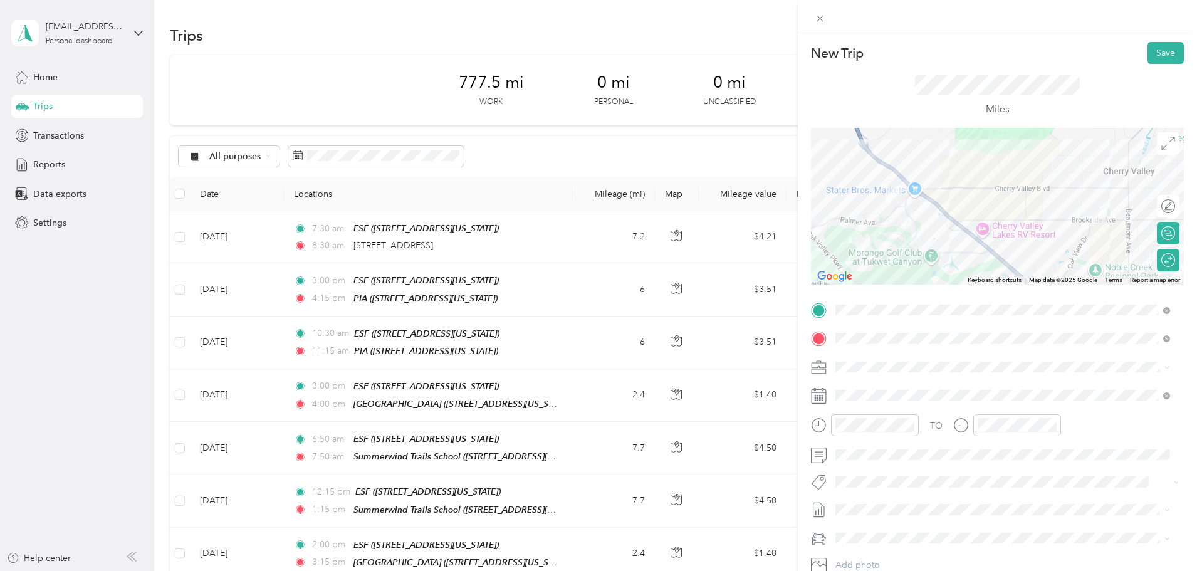
click at [958, 496] on div "TO Add photo" at bounding box center [997, 451] width 373 height 303
click at [1148, 55] on button "Save" at bounding box center [1166, 53] width 36 height 22
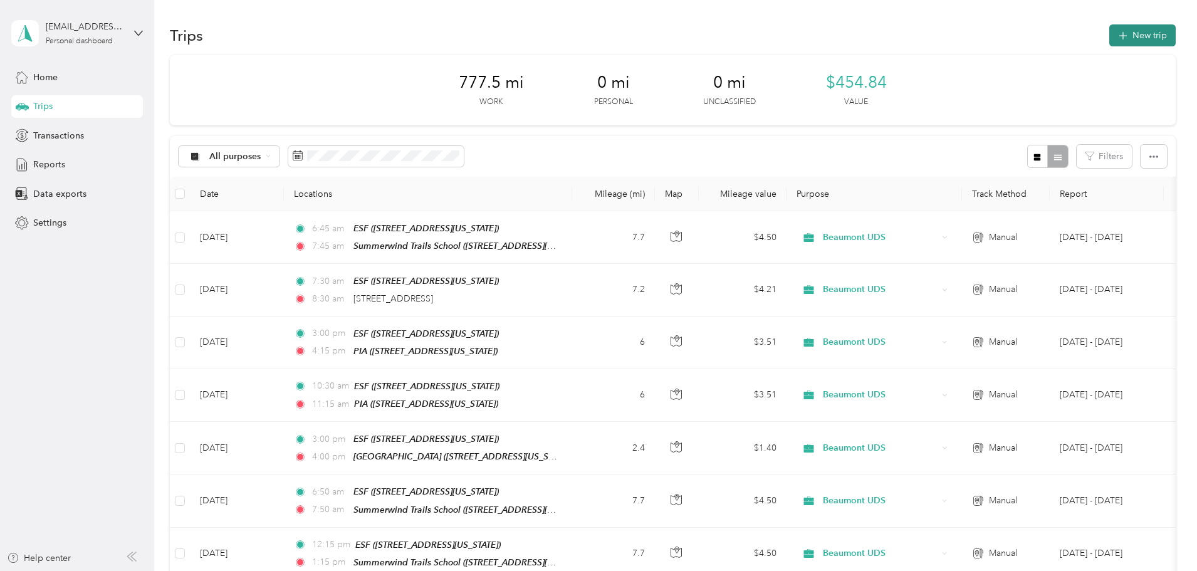
click at [1109, 39] on button "New trip" at bounding box center [1142, 35] width 66 height 22
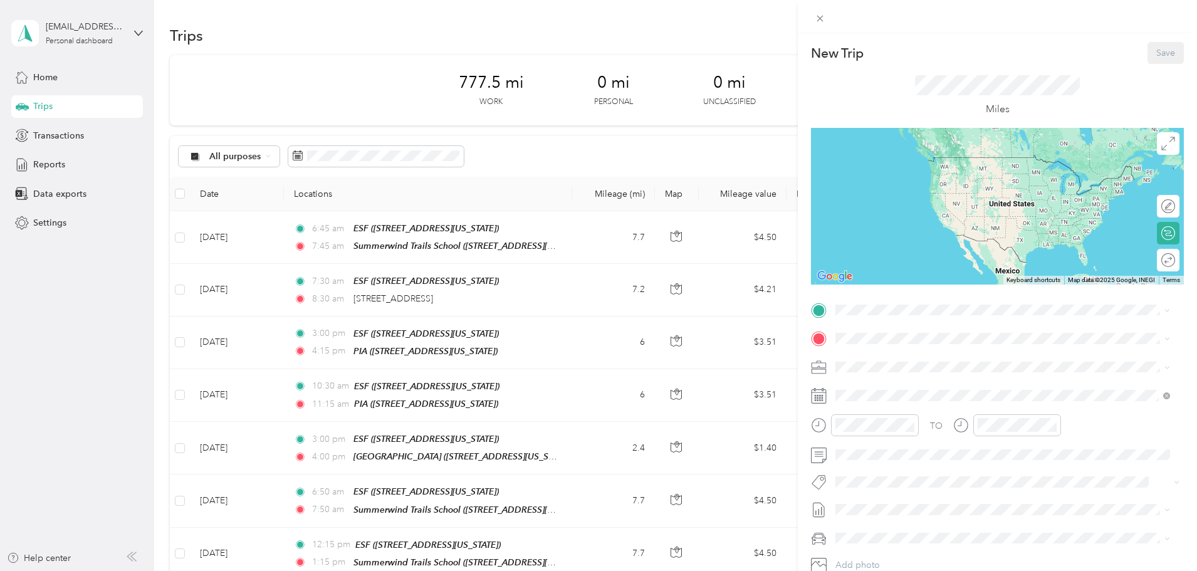
click at [885, 368] on span "[STREET_ADDRESS][US_STATE]" at bounding box center [921, 368] width 125 height 11
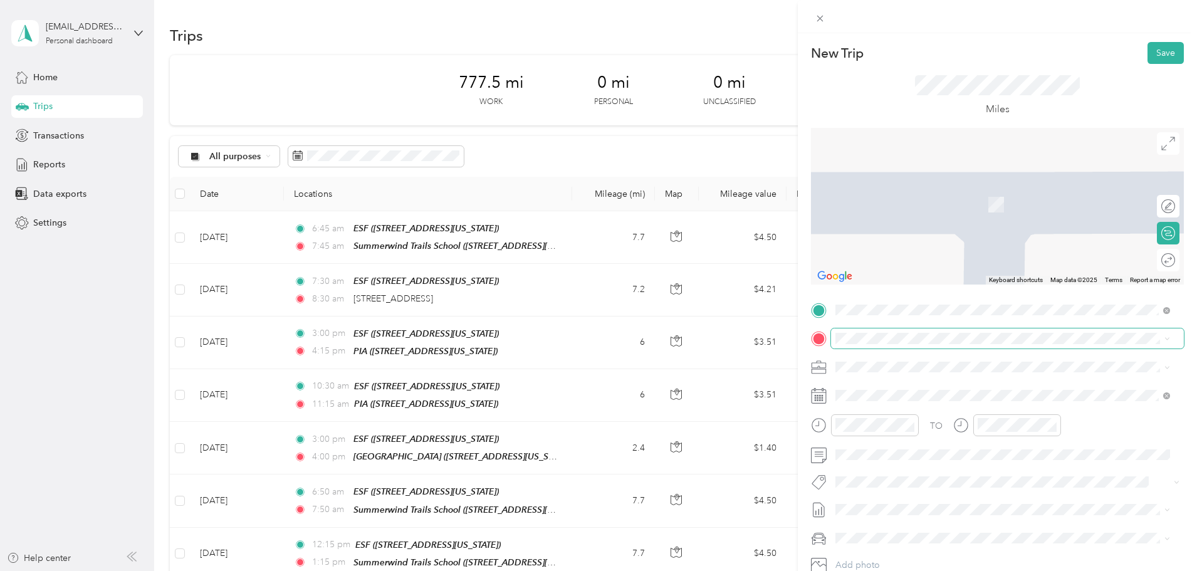
click at [881, 344] on span at bounding box center [1007, 338] width 353 height 20
click at [892, 394] on div "PIA [STREET_ADDRESS][US_STATE]" at bounding box center [921, 395] width 125 height 26
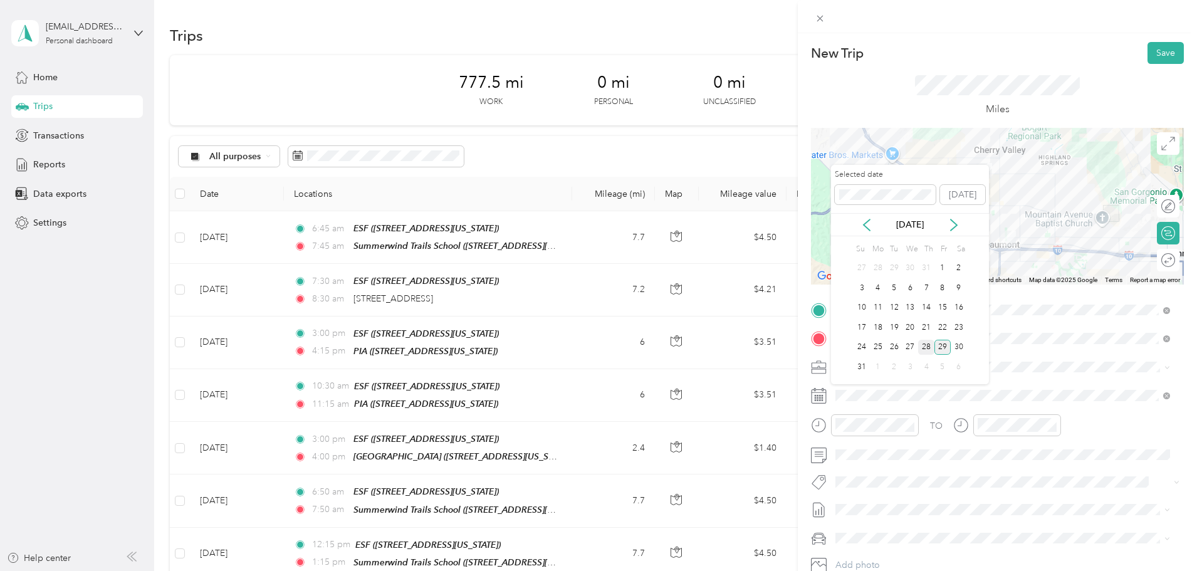
click at [923, 353] on div "28" at bounding box center [926, 348] width 16 height 16
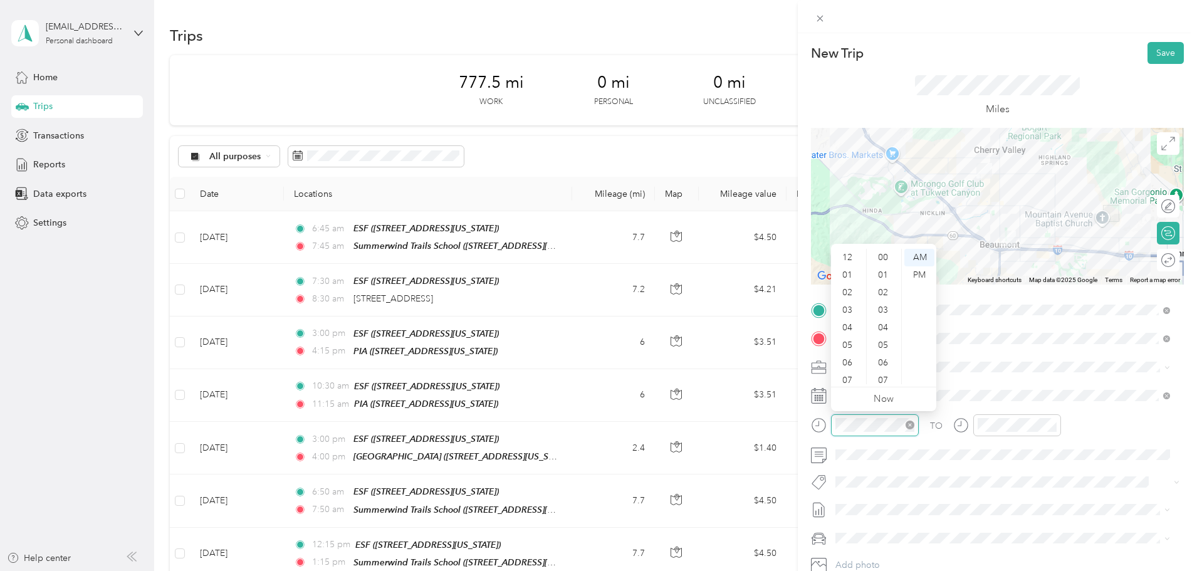
scroll to position [75, 0]
click at [851, 307] on div "07" at bounding box center [849, 305] width 30 height 18
click at [886, 259] on div "00" at bounding box center [884, 258] width 30 height 18
click at [878, 261] on div "00" at bounding box center [884, 258] width 30 height 18
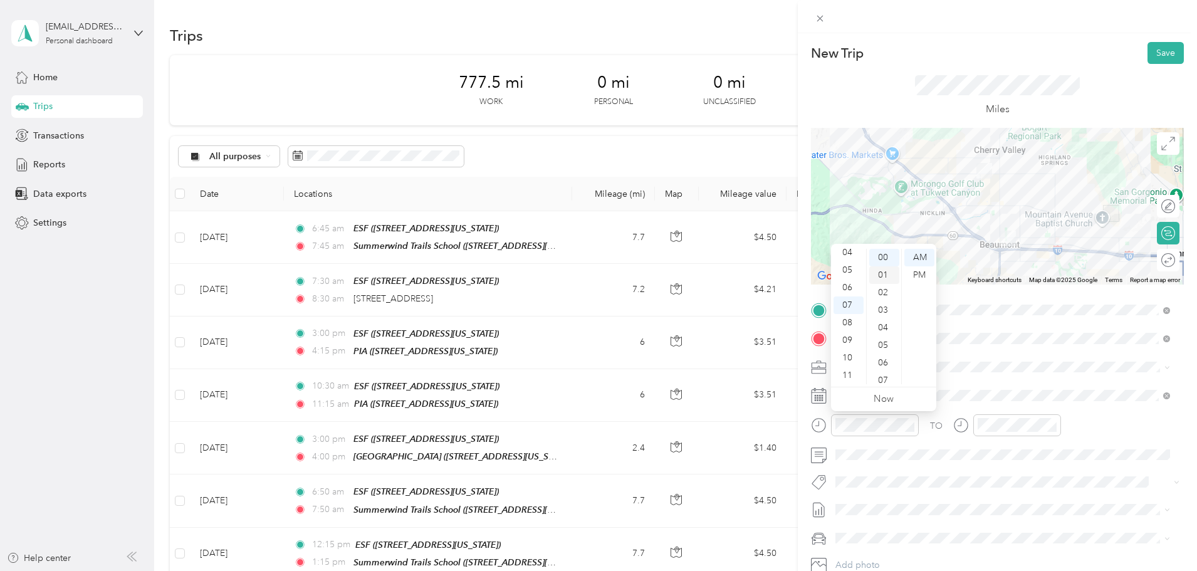
click at [880, 266] on div "01" at bounding box center [884, 275] width 30 height 18
click at [882, 258] on div "00" at bounding box center [884, 258] width 30 height 18
click at [880, 262] on div "00" at bounding box center [884, 258] width 30 height 18
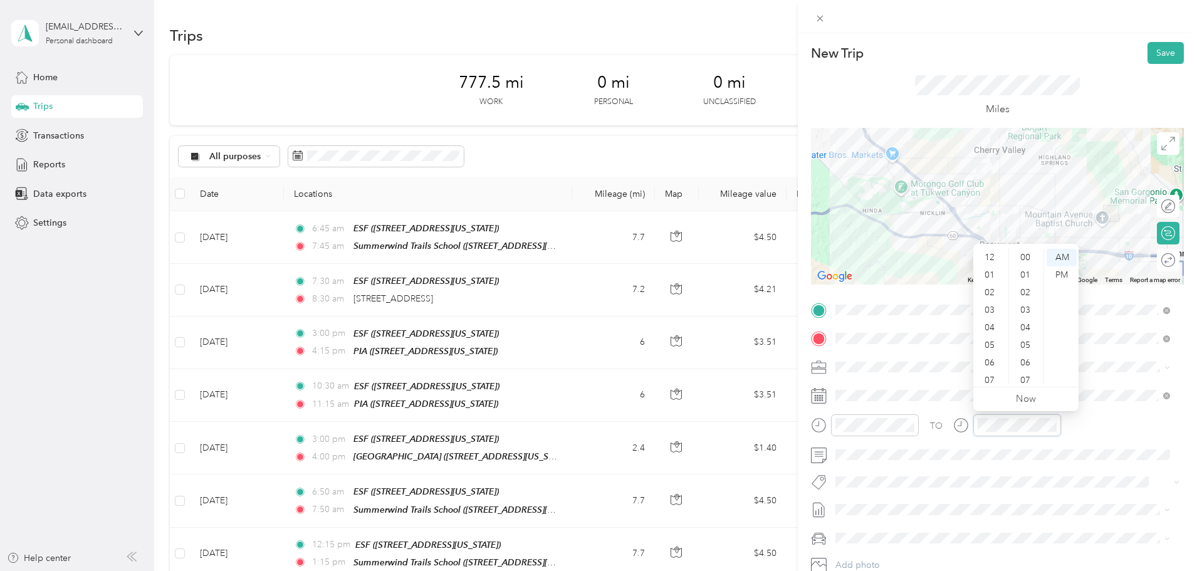
scroll to position [75, 0]
click at [990, 333] on div "09" at bounding box center [991, 341] width 30 height 18
click at [995, 322] on div "08" at bounding box center [991, 323] width 30 height 18
click at [1022, 261] on div "00" at bounding box center [1027, 258] width 30 height 18
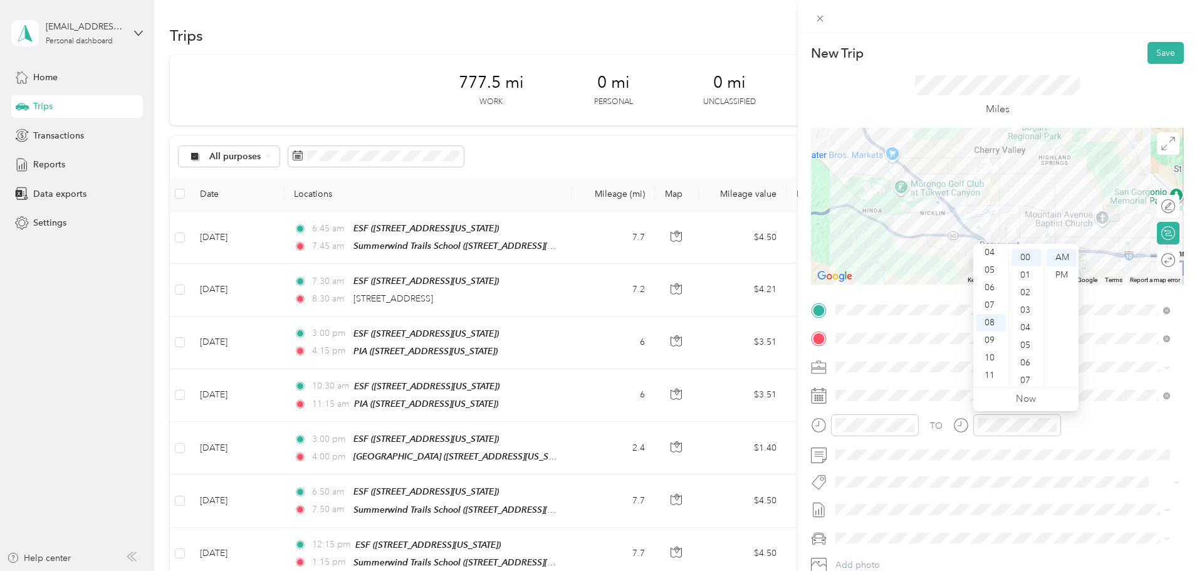
click at [1080, 430] on div "TO" at bounding box center [997, 429] width 373 height 31
click at [1126, 427] on div "TO" at bounding box center [997, 429] width 373 height 31
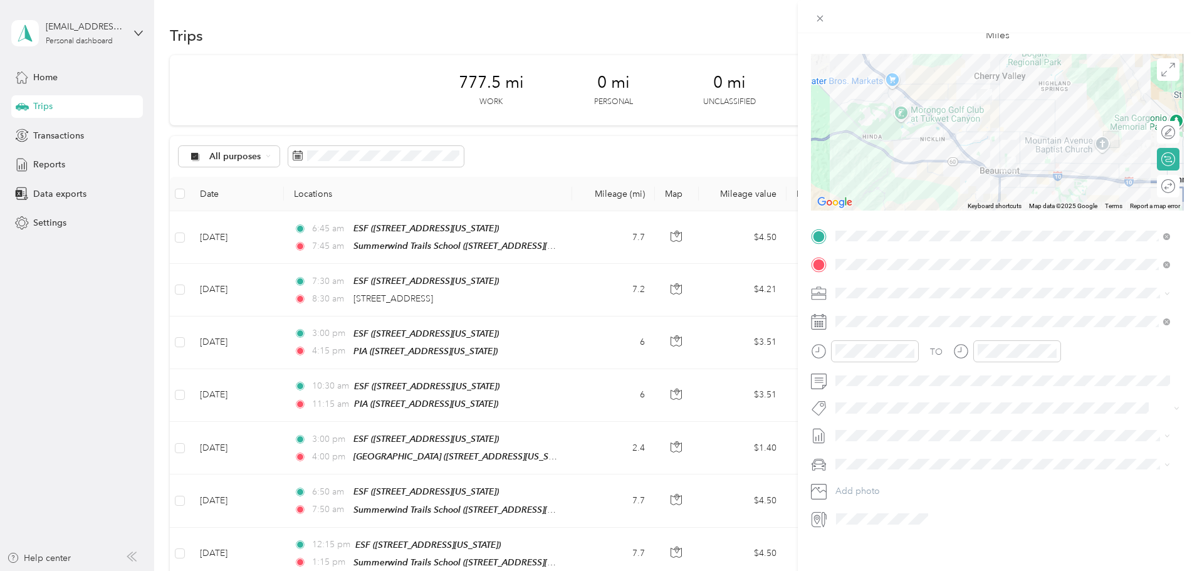
scroll to position [87, 0]
click at [1155, 176] on div at bounding box center [1162, 182] width 26 height 13
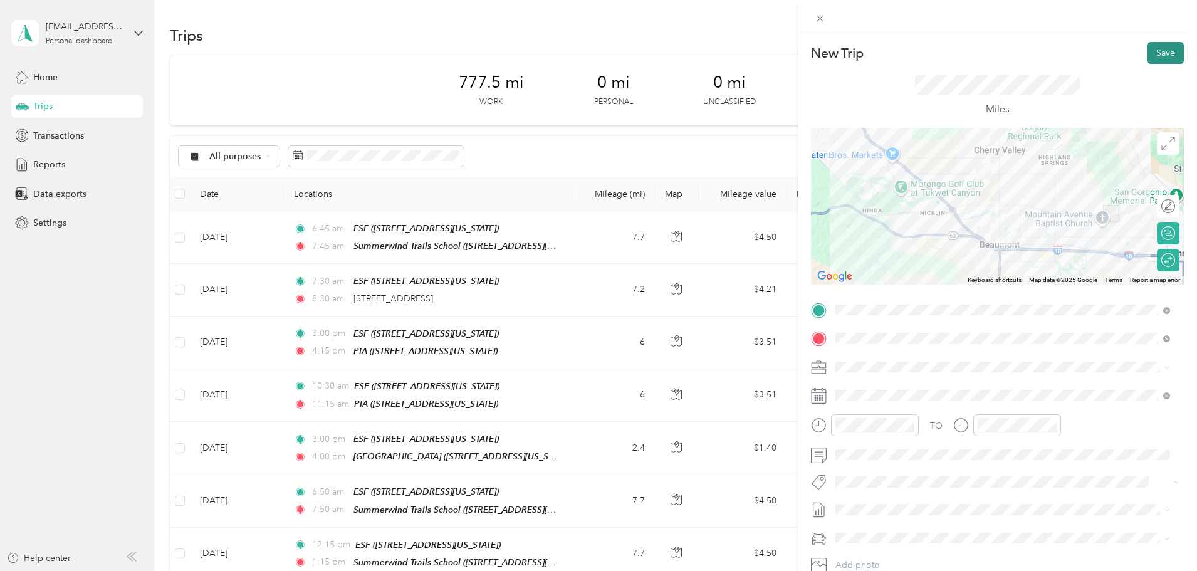
click at [1148, 61] on button "Save" at bounding box center [1166, 53] width 36 height 22
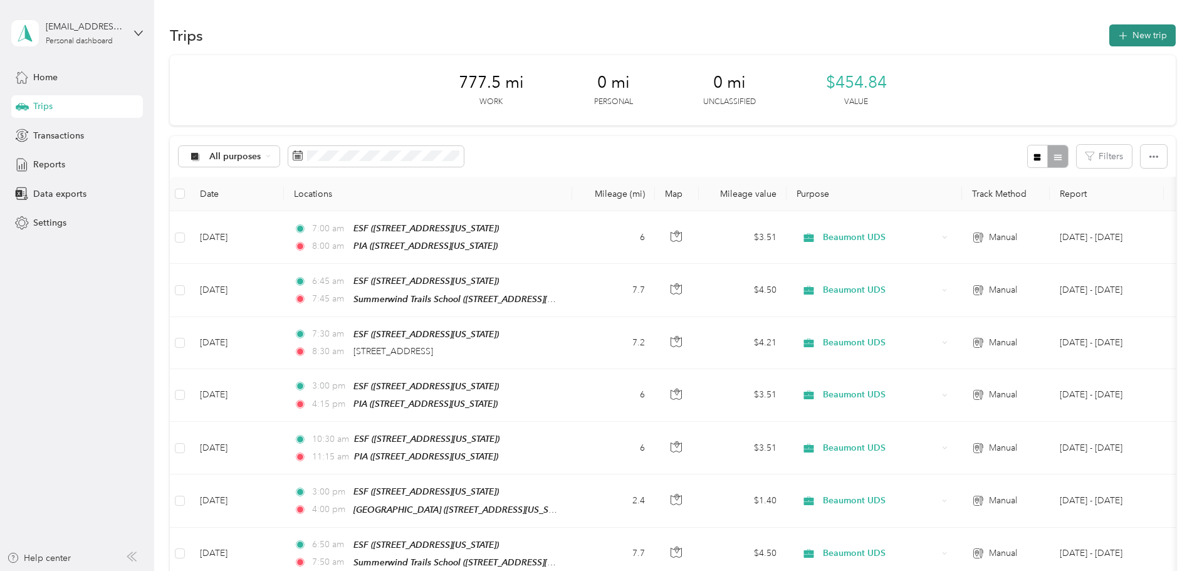
click at [1109, 39] on button "New trip" at bounding box center [1142, 35] width 66 height 22
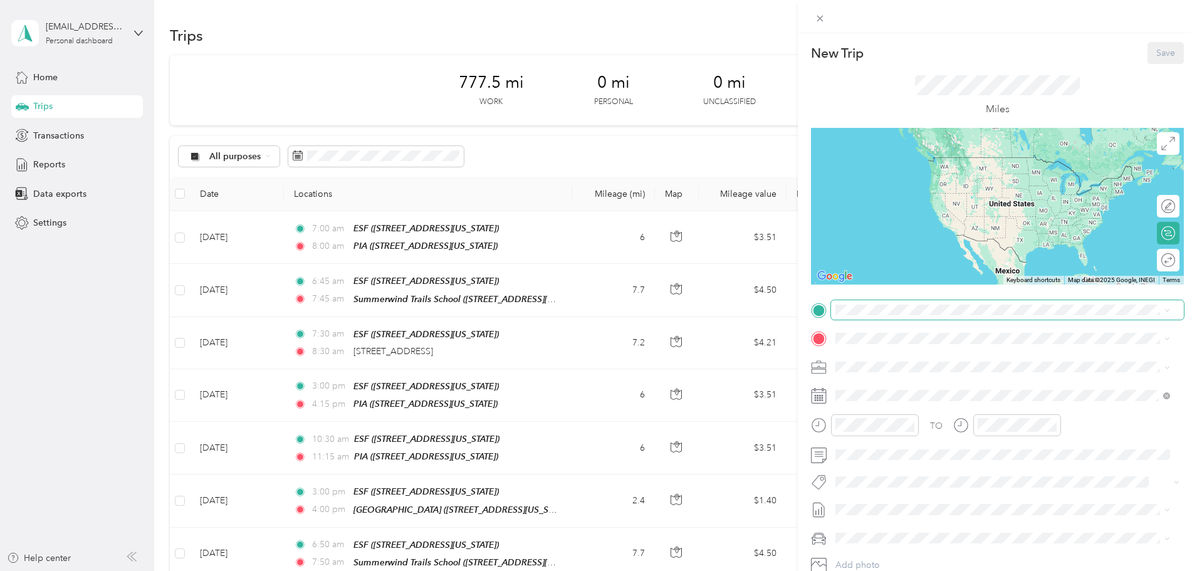
click at [888, 318] on span at bounding box center [1007, 310] width 353 height 20
click at [888, 358] on div "ESF" at bounding box center [921, 359] width 125 height 11
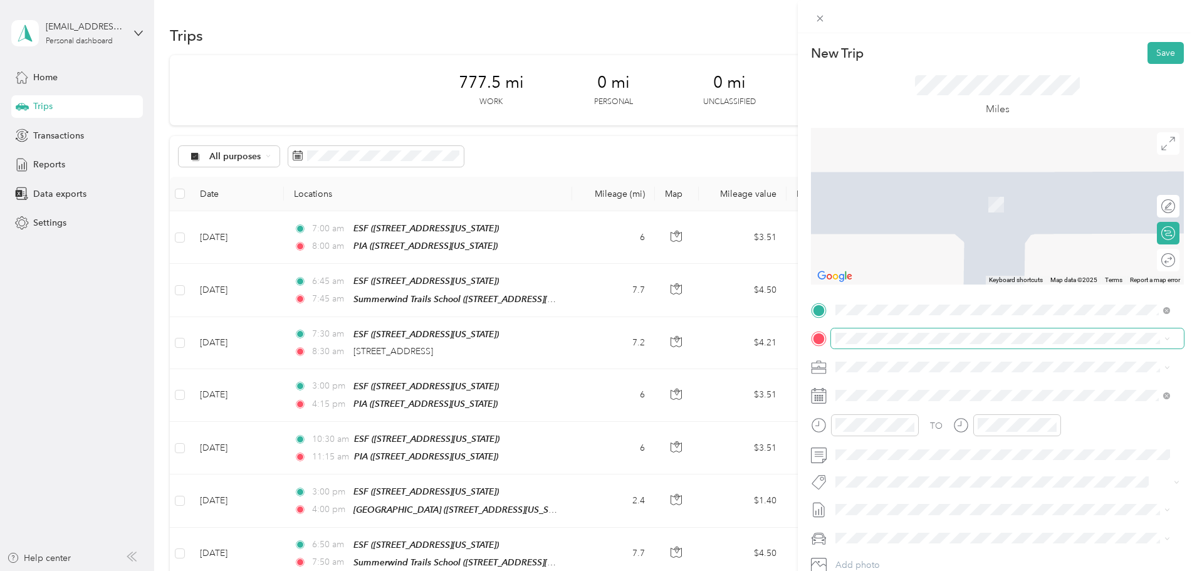
click at [883, 345] on span at bounding box center [1007, 338] width 353 height 20
click at [927, 392] on div "TEAM [GEOGRAPHIC_DATA]" at bounding box center [927, 390] width 137 height 16
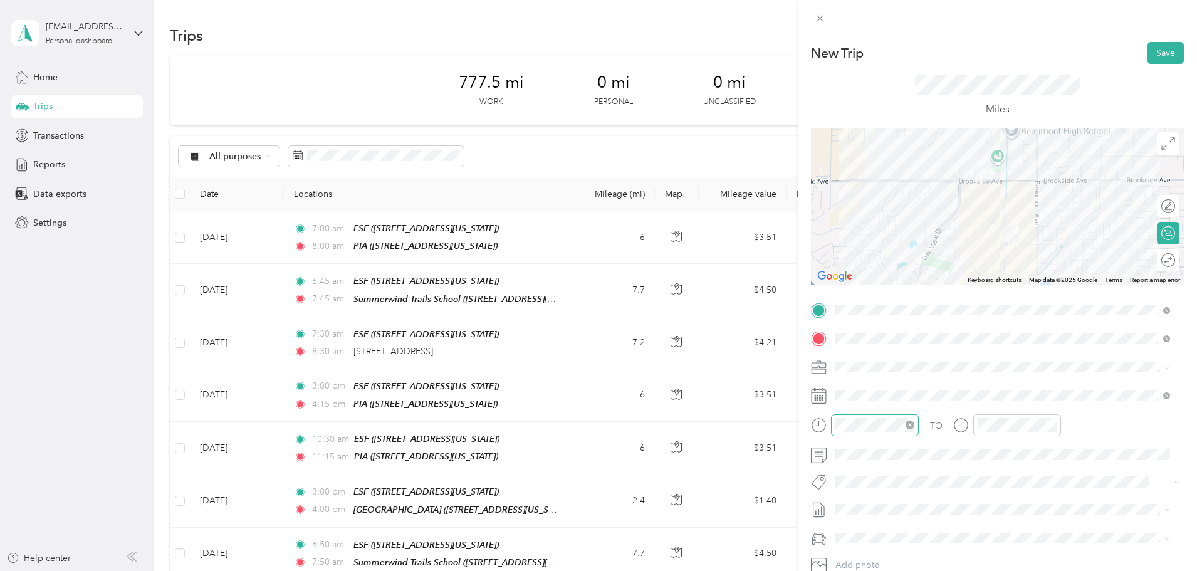
click at [873, 432] on div at bounding box center [875, 425] width 88 height 22
click at [849, 308] on div "07" at bounding box center [849, 305] width 30 height 18
click at [882, 357] on div "10" at bounding box center [884, 356] width 30 height 18
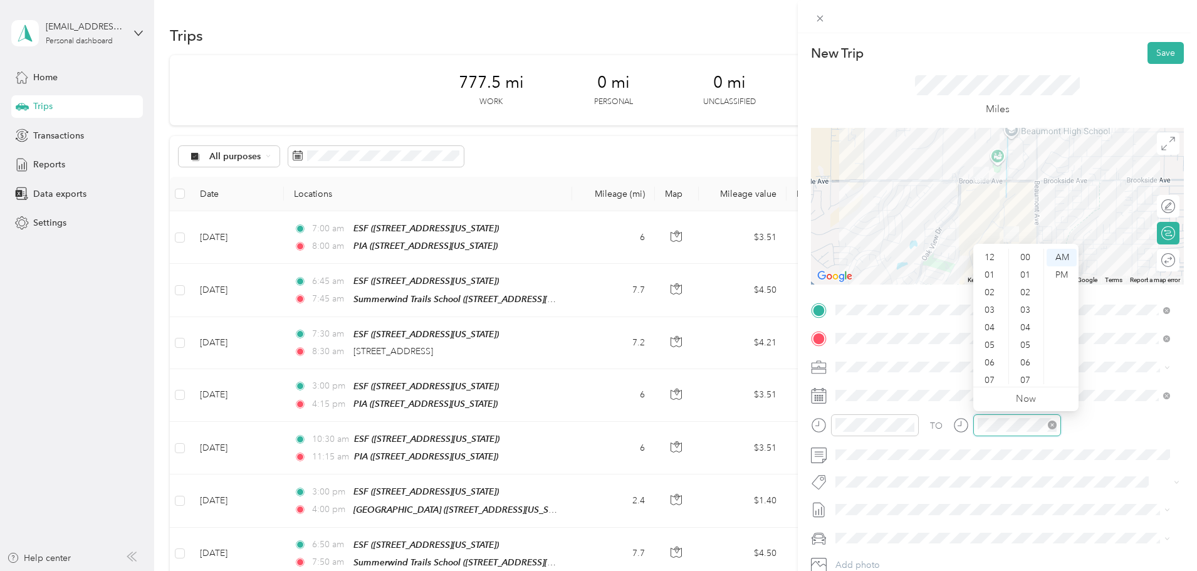
scroll to position [75, 0]
click at [989, 326] on div "08" at bounding box center [991, 323] width 30 height 18
click at [1025, 261] on div "00" at bounding box center [1027, 258] width 30 height 18
click at [1088, 430] on div "TO" at bounding box center [997, 429] width 373 height 31
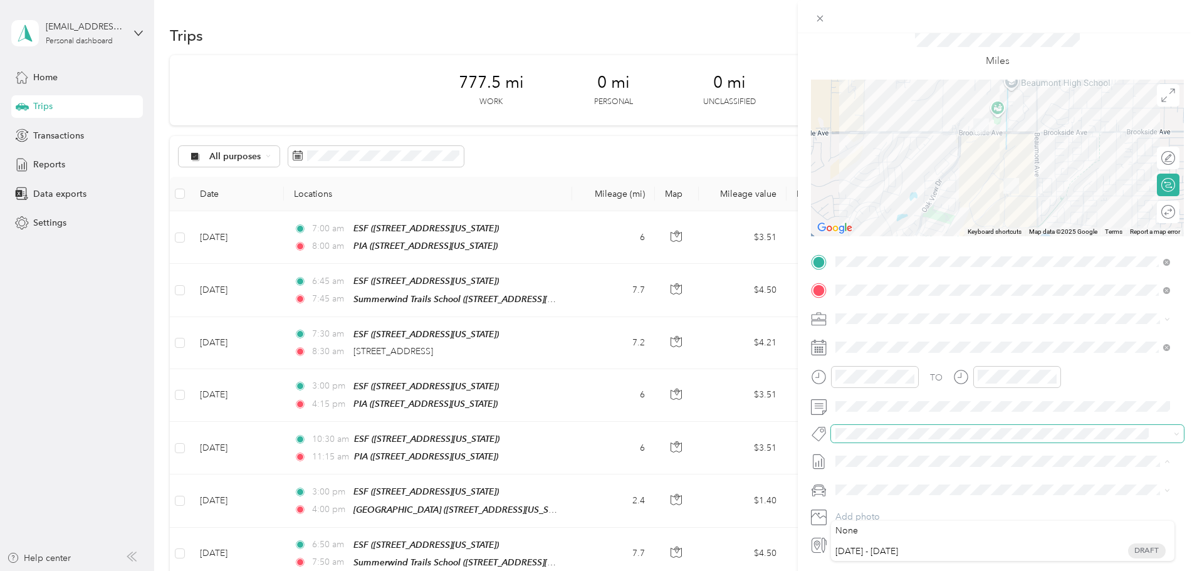
scroll to position [87, 0]
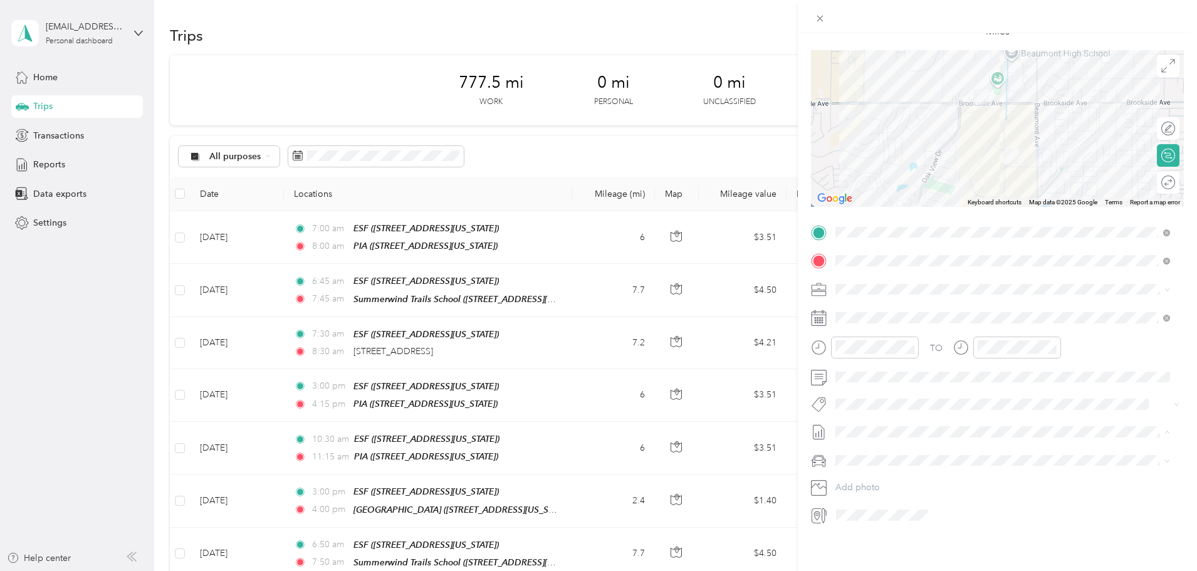
click at [1175, 176] on div "Round trip" at bounding box center [1175, 182] width 0 height 13
click at [1152, 176] on div at bounding box center [1162, 182] width 26 height 13
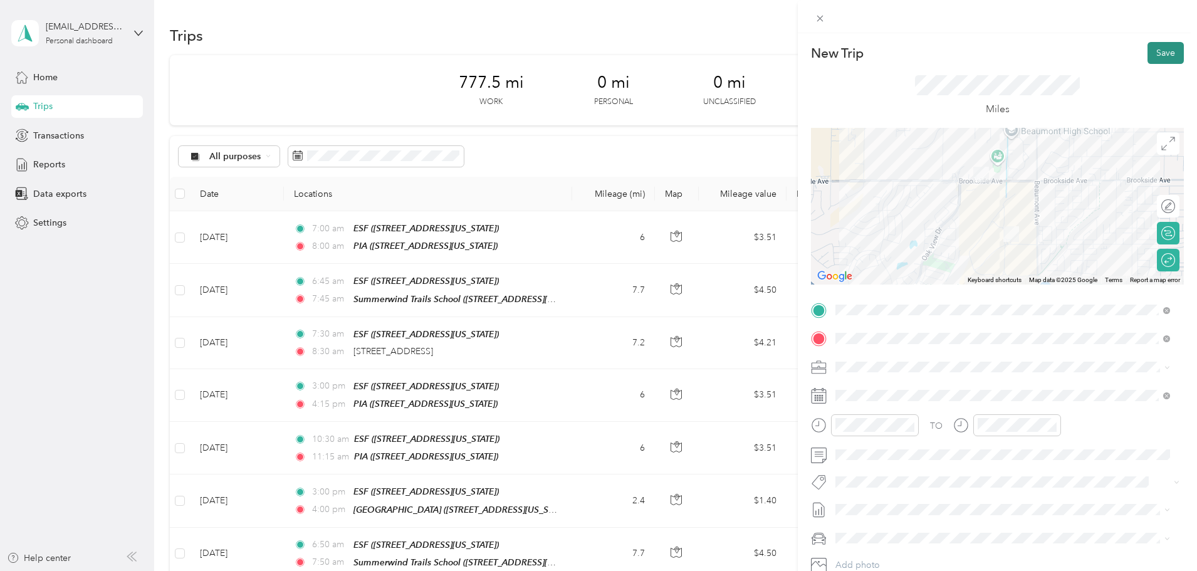
click at [1148, 55] on button "Save" at bounding box center [1166, 53] width 36 height 22
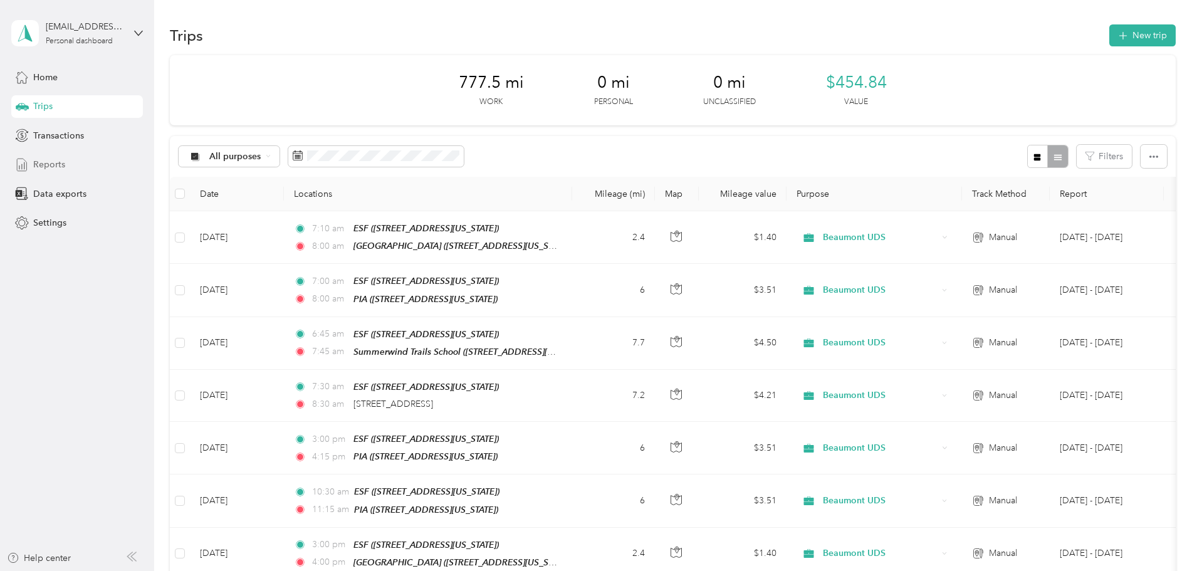
click at [40, 165] on span "Reports" at bounding box center [49, 164] width 32 height 13
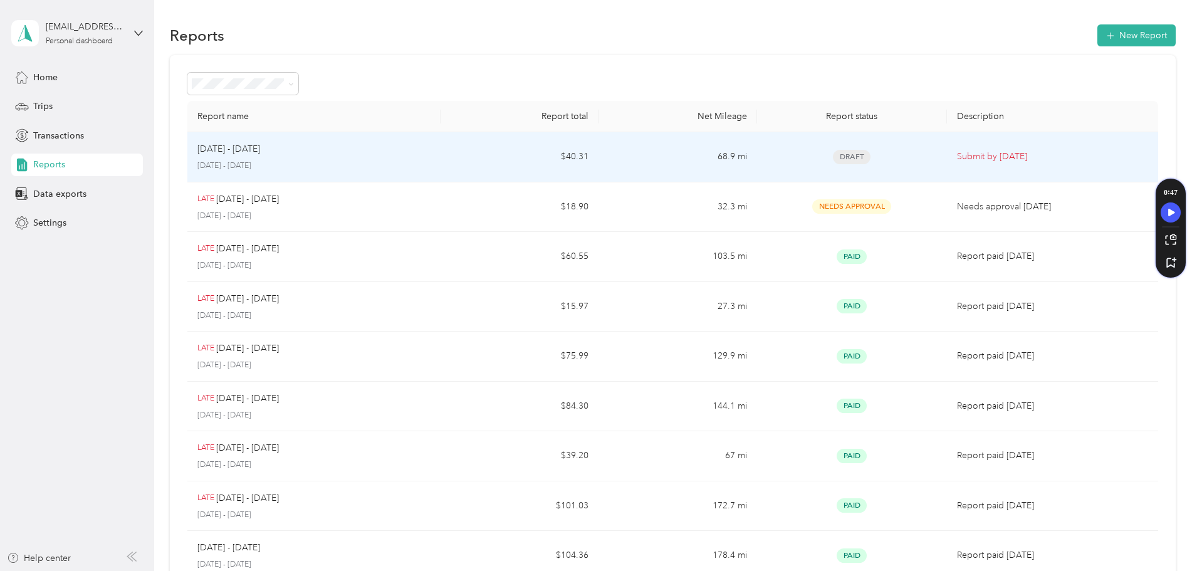
click at [638, 153] on td "68.9 mi" at bounding box center [678, 157] width 158 height 50
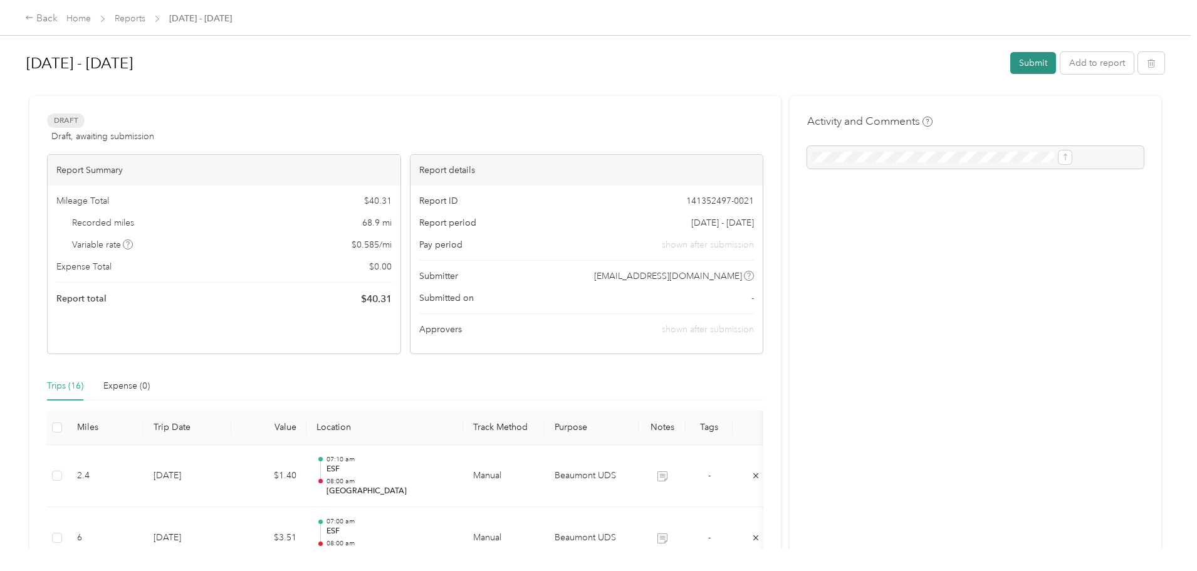
click at [1010, 58] on button "Submit" at bounding box center [1033, 63] width 46 height 22
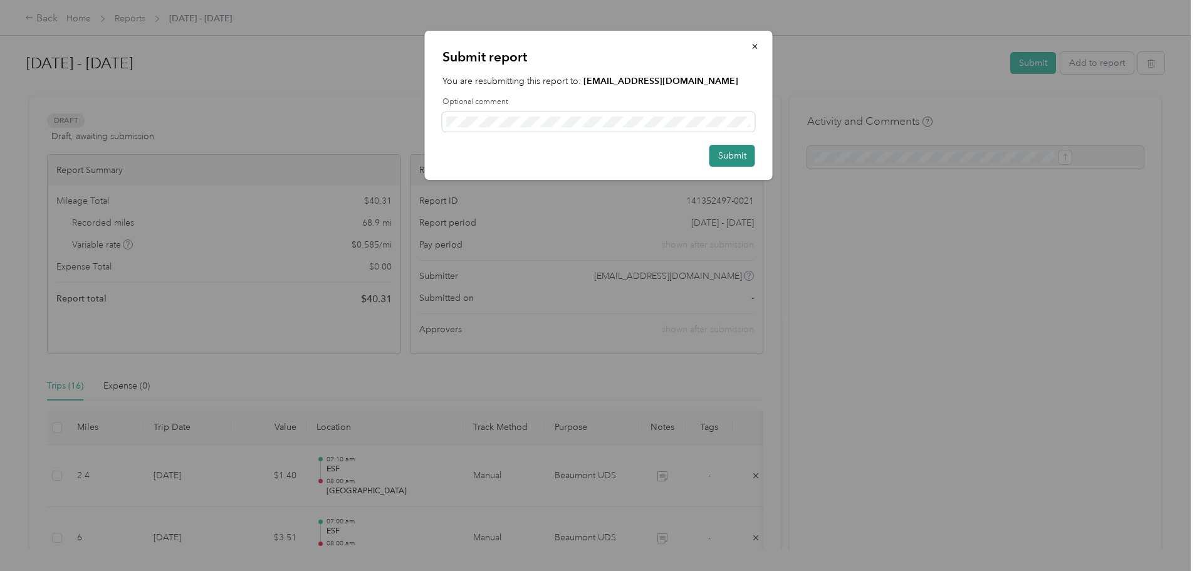
click at [725, 152] on button "Submit" at bounding box center [733, 156] width 46 height 22
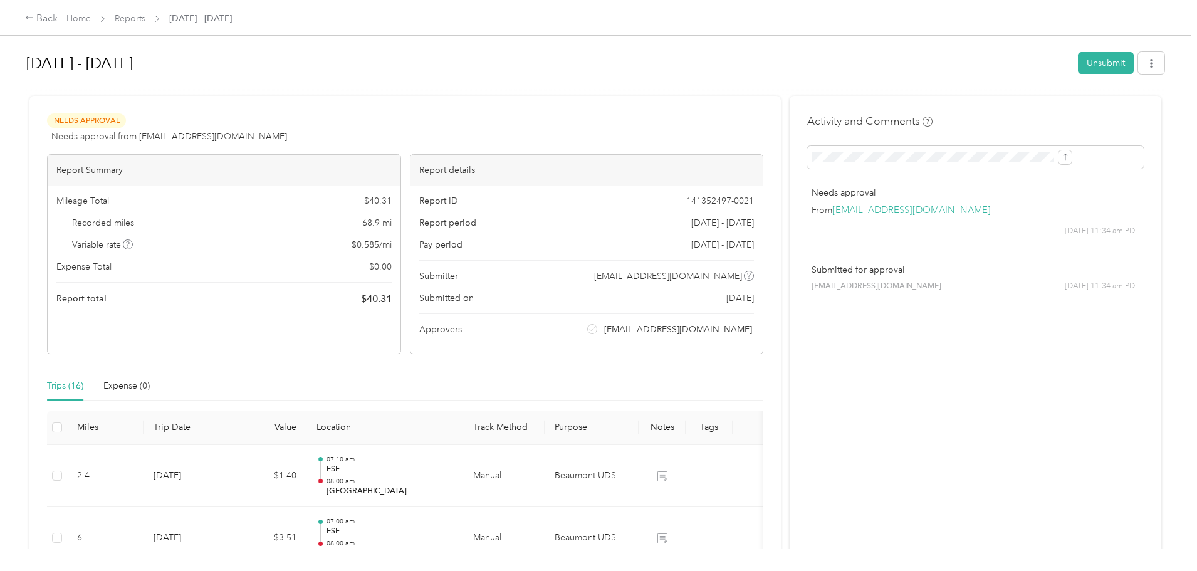
click at [91, 24] on span "Home" at bounding box center [78, 18] width 24 height 13
click at [91, 19] on link "Home" at bounding box center [78, 18] width 24 height 11
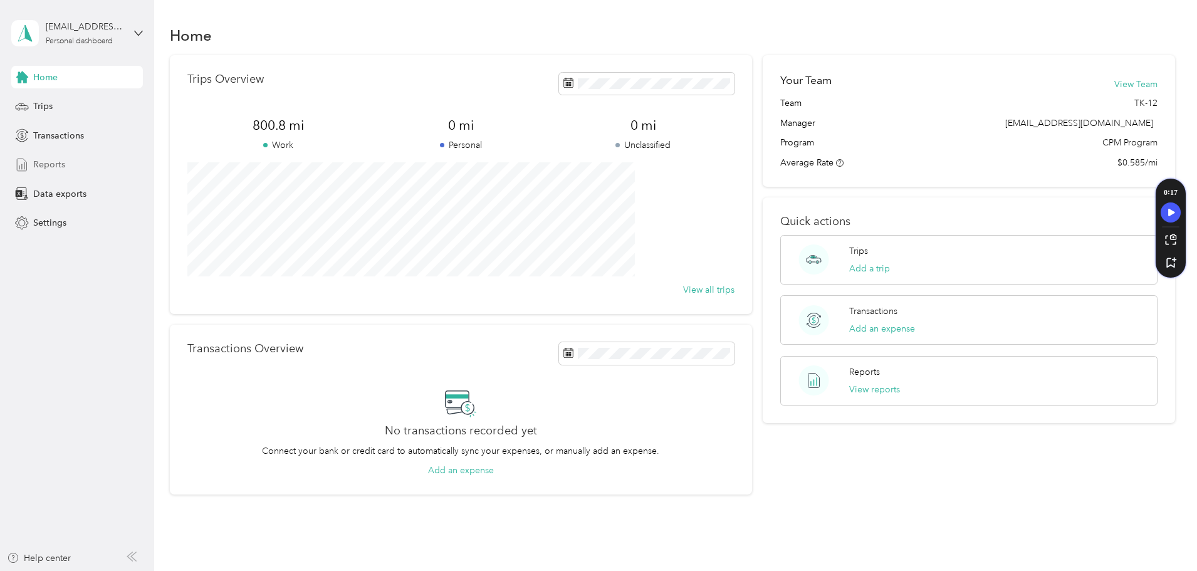
click at [58, 166] on span "Reports" at bounding box center [49, 164] width 32 height 13
